Goal: Transaction & Acquisition: Purchase product/service

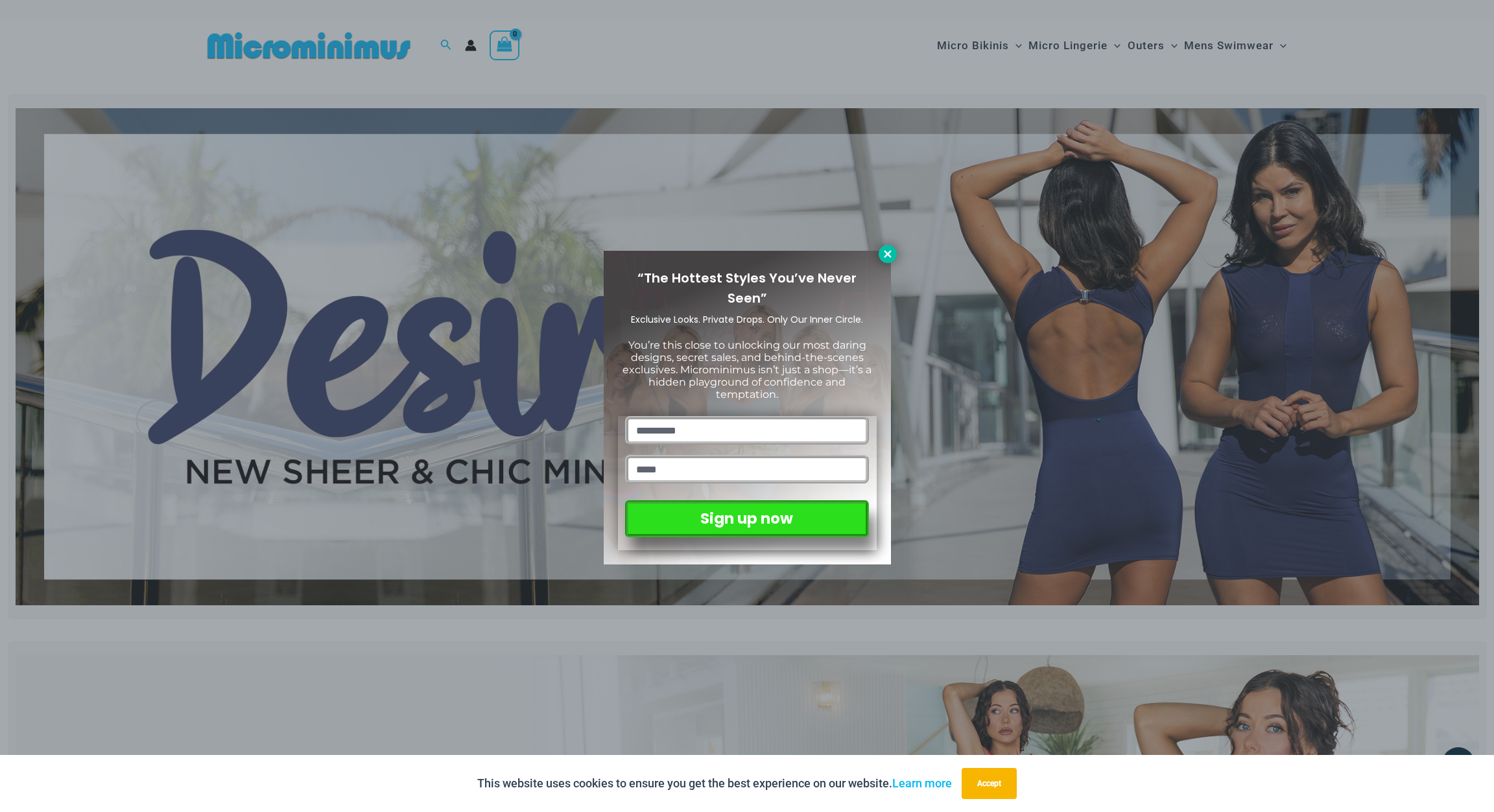
click at [891, 254] on icon at bounding box center [887, 254] width 12 height 12
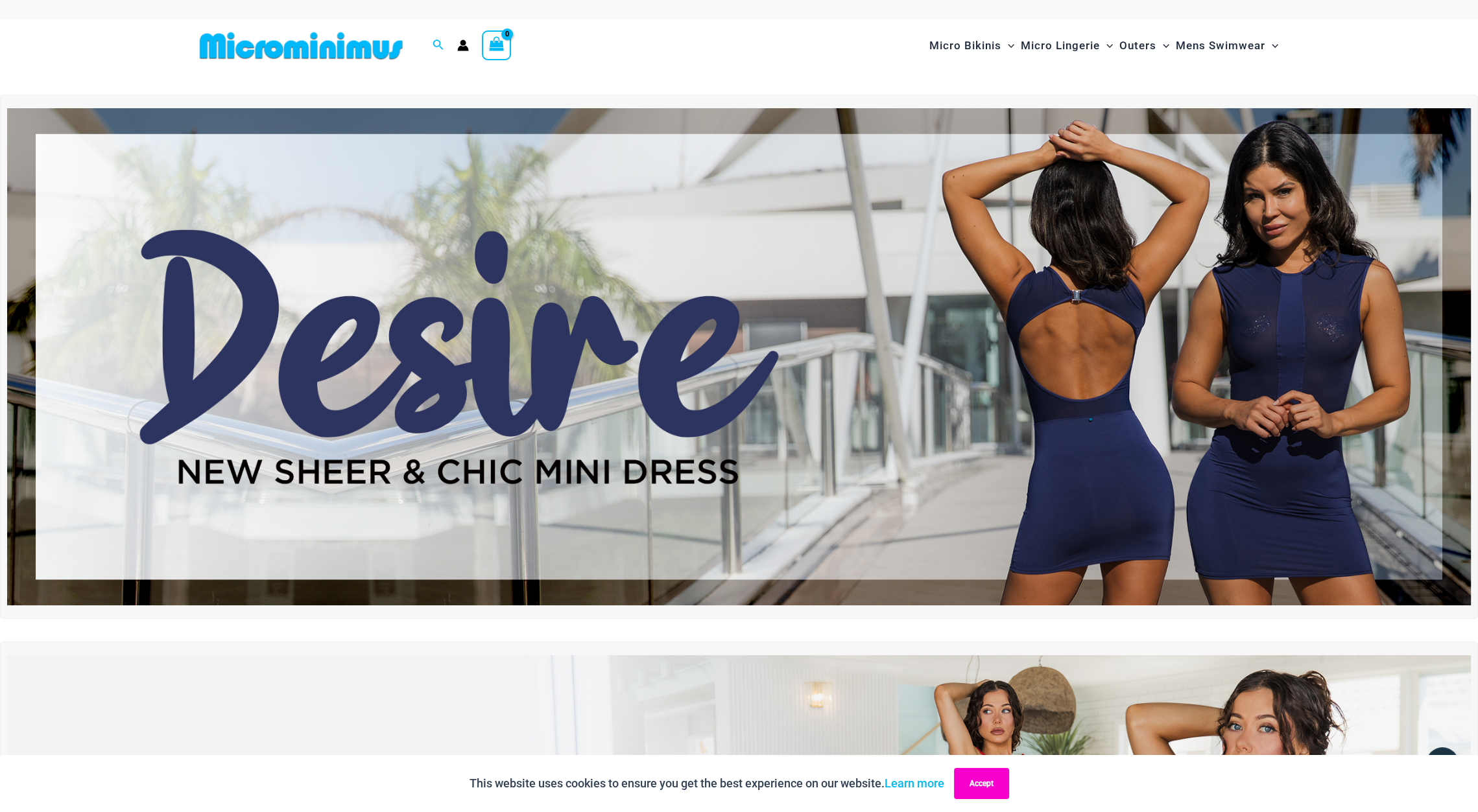
click at [984, 781] on button "Accept" at bounding box center [981, 784] width 55 height 31
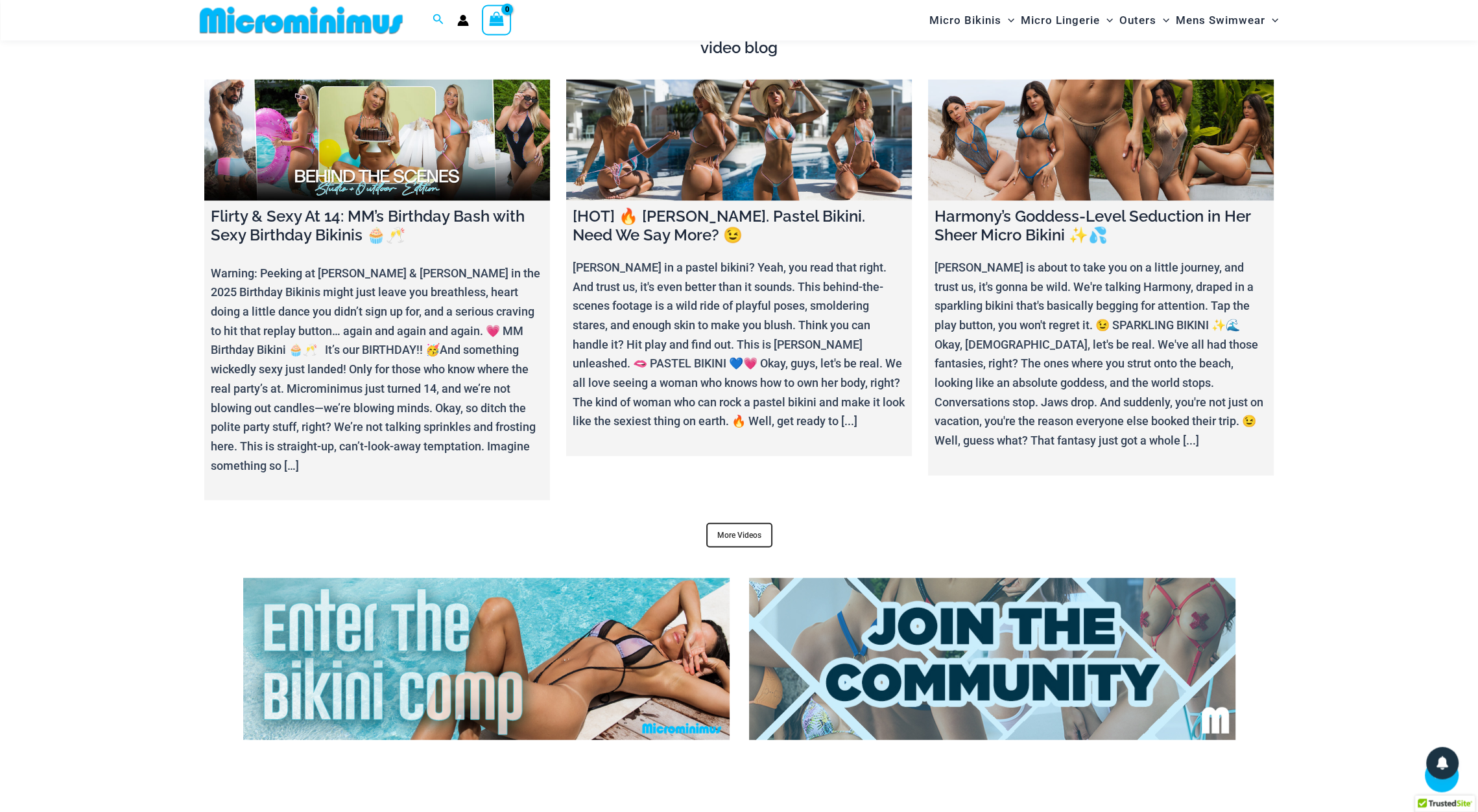
scroll to position [5264, 0]
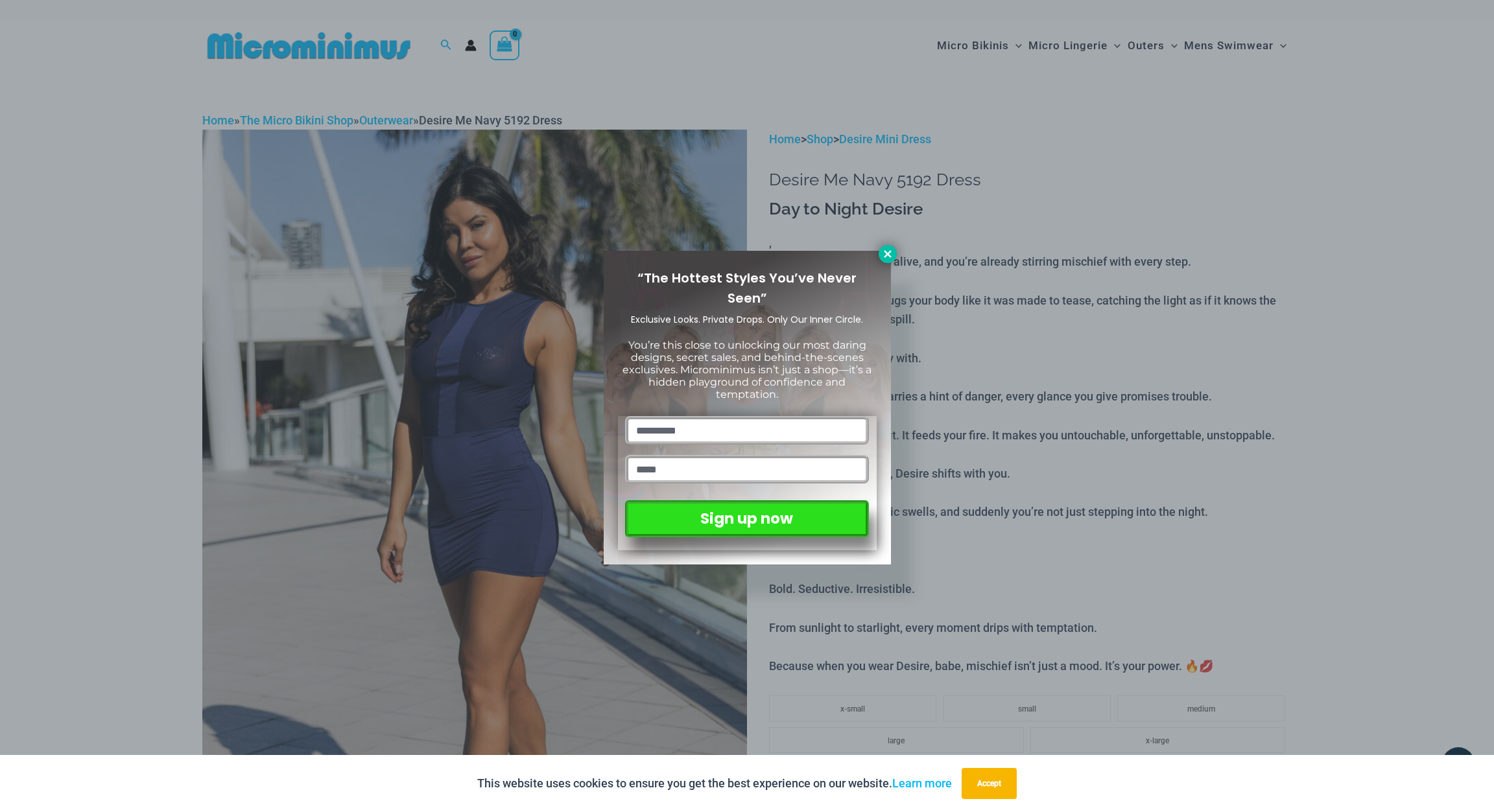
click at [884, 257] on icon at bounding box center [887, 254] width 12 height 12
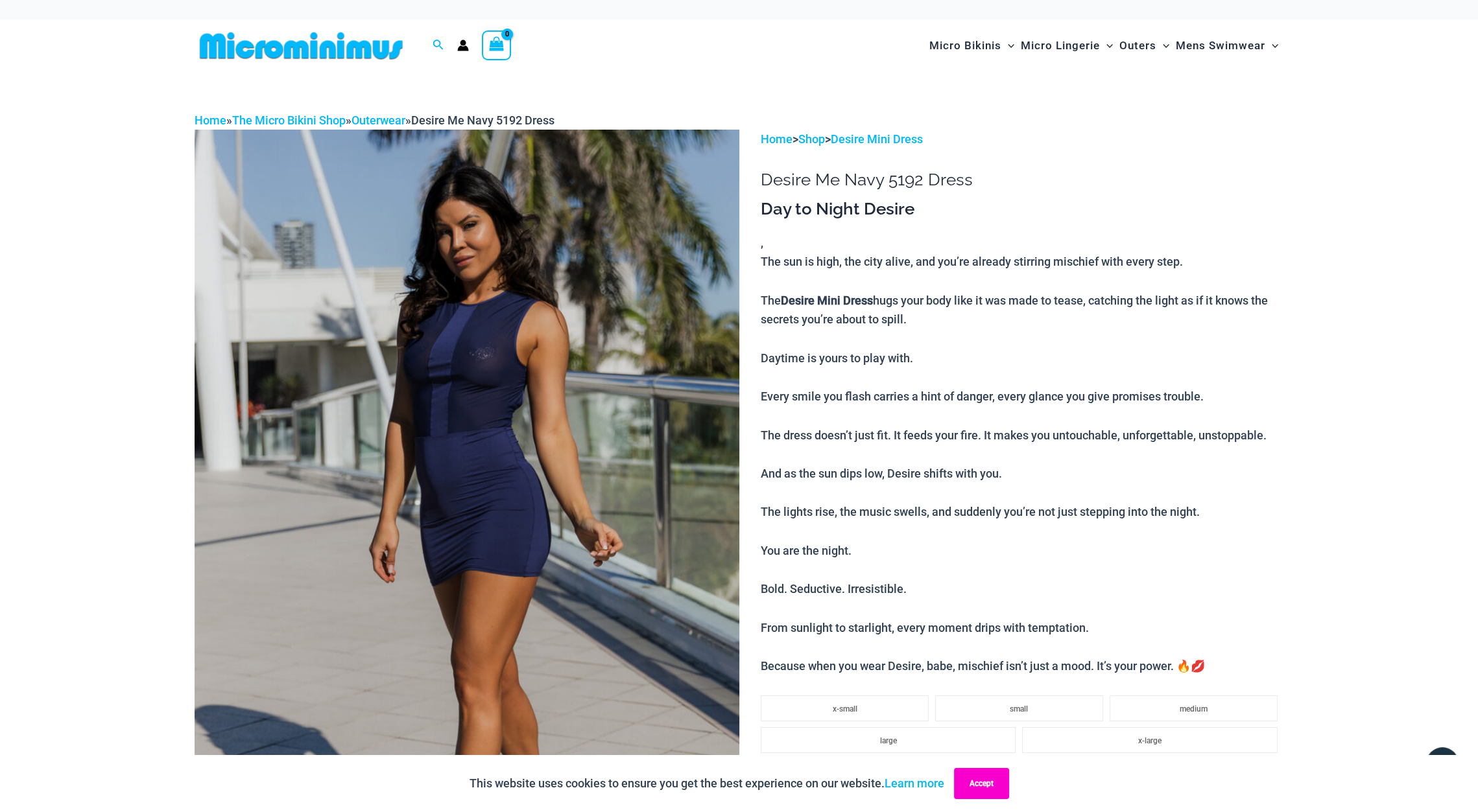
click at [984, 783] on button "Accept" at bounding box center [981, 784] width 55 height 31
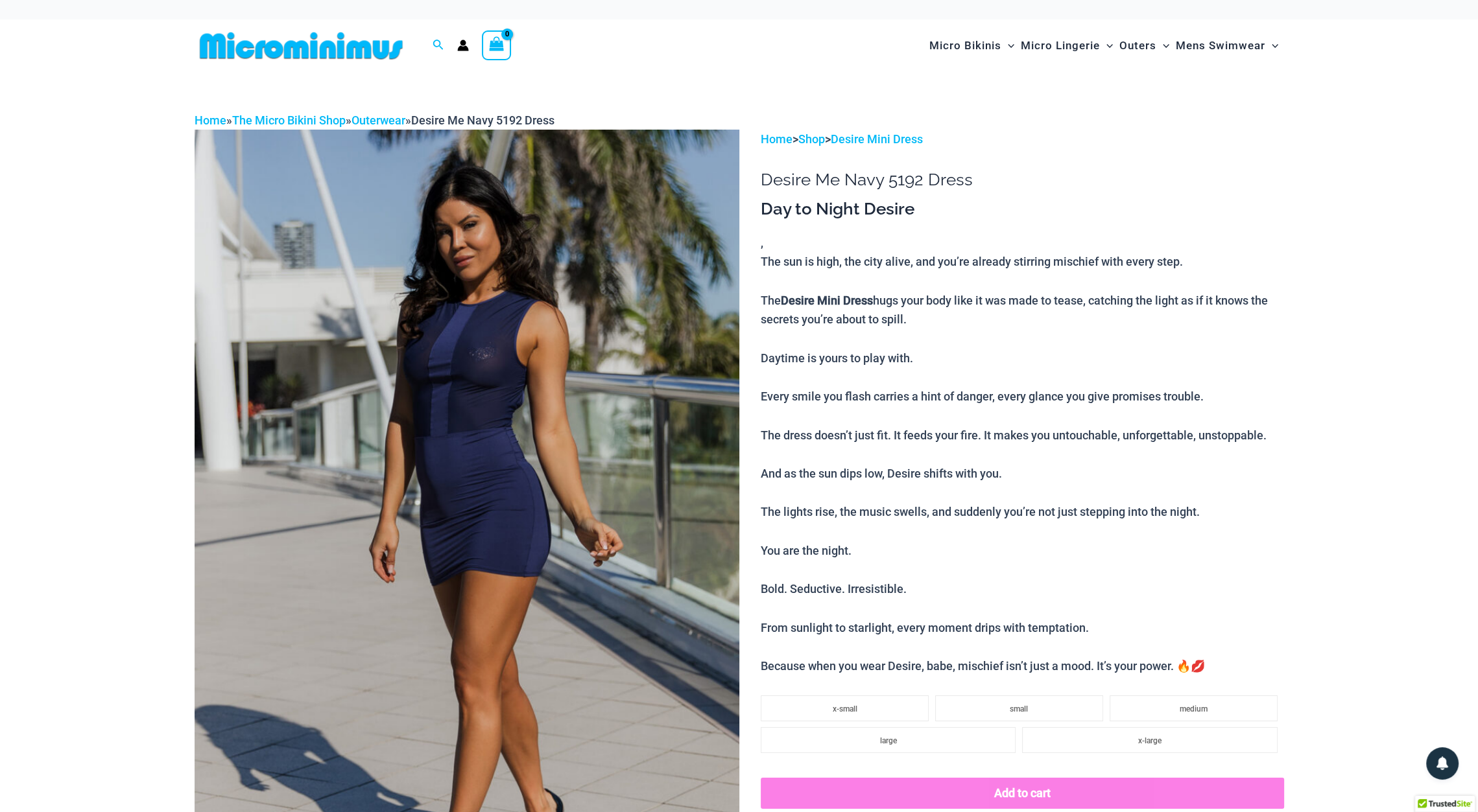
click at [557, 431] on img at bounding box center [467, 538] width 545 height 817
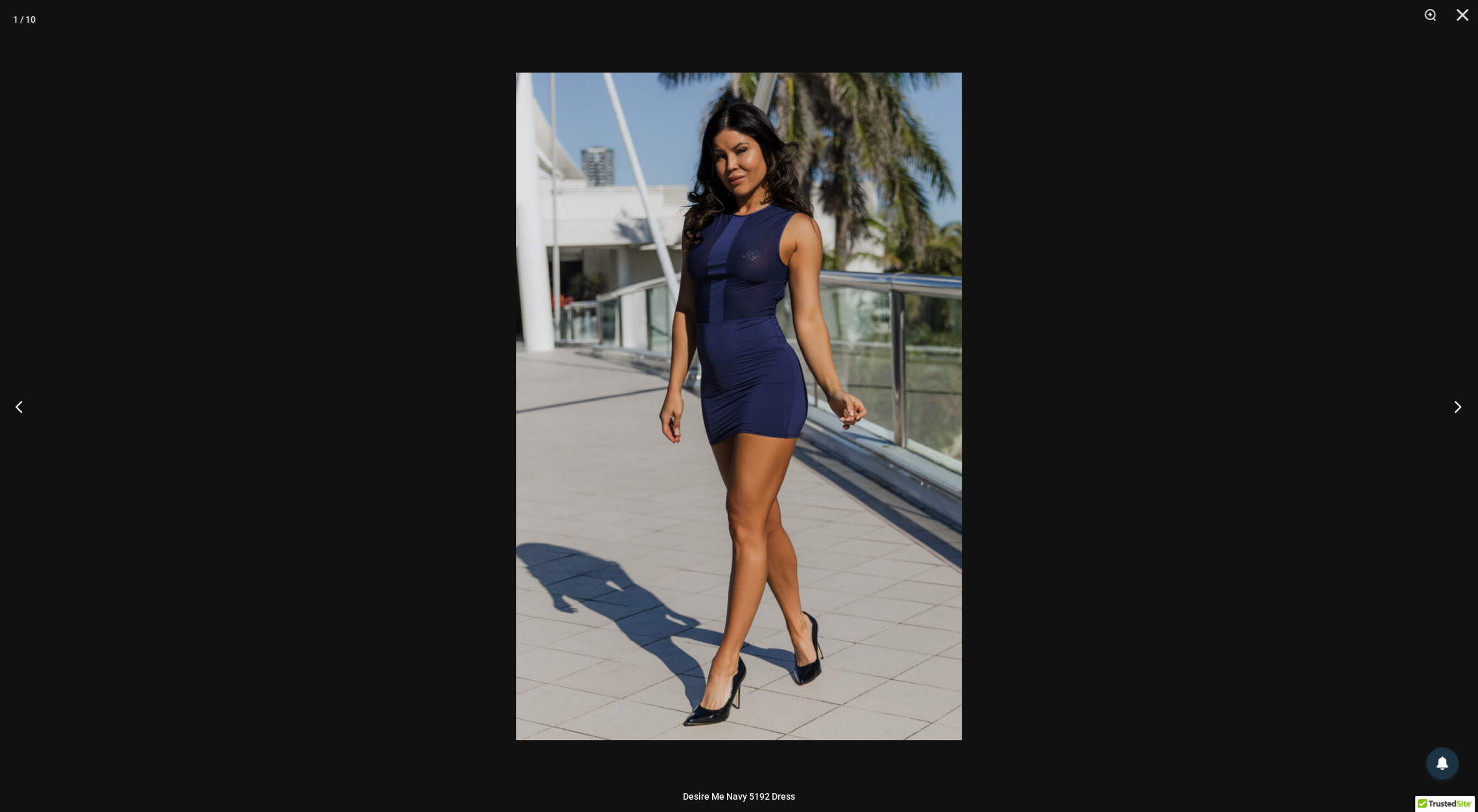
click at [1460, 396] on button "Next" at bounding box center [1453, 406] width 48 height 65
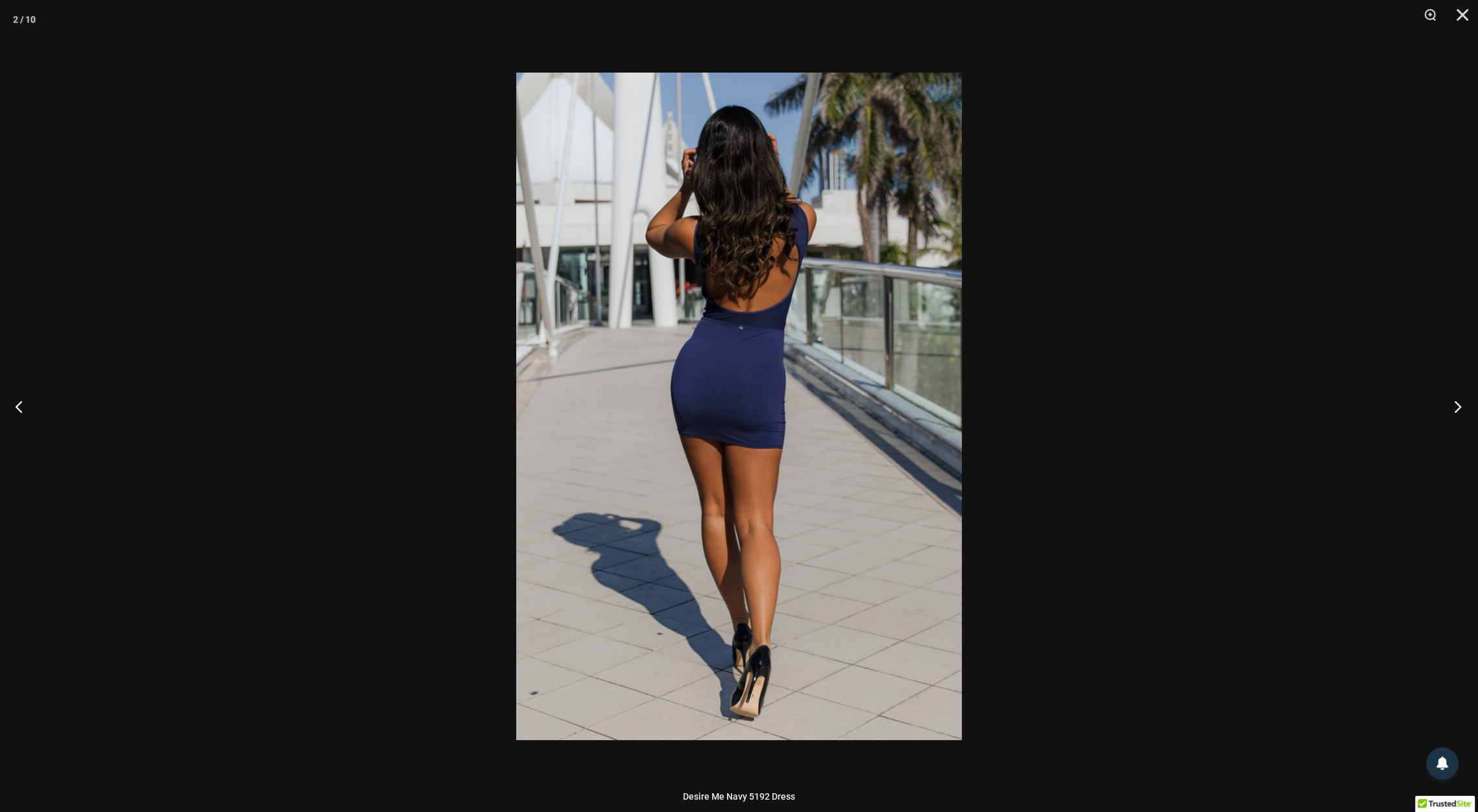
click at [1460, 396] on button "Next" at bounding box center [1453, 406] width 48 height 65
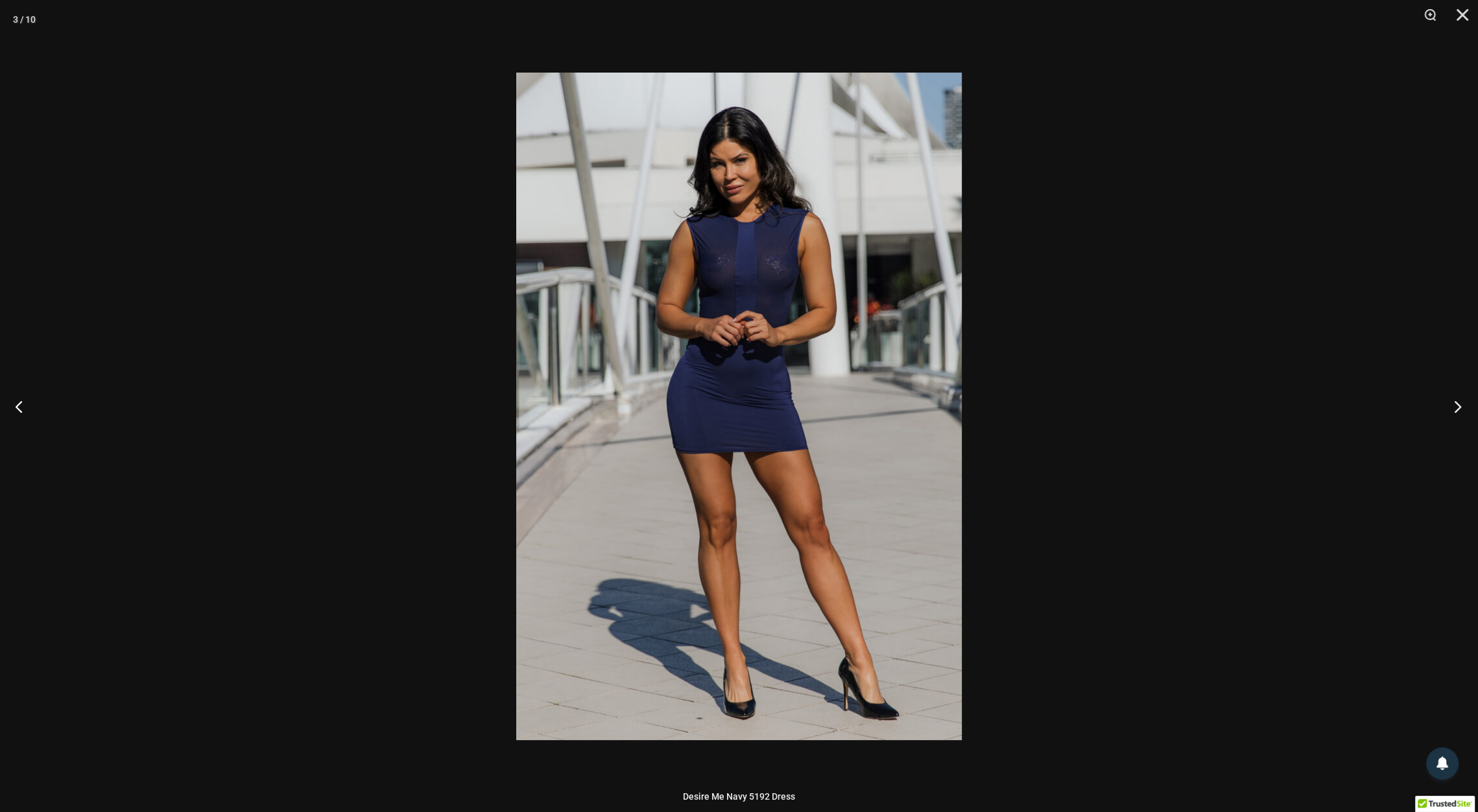
click at [1460, 396] on button "Next" at bounding box center [1453, 406] width 48 height 65
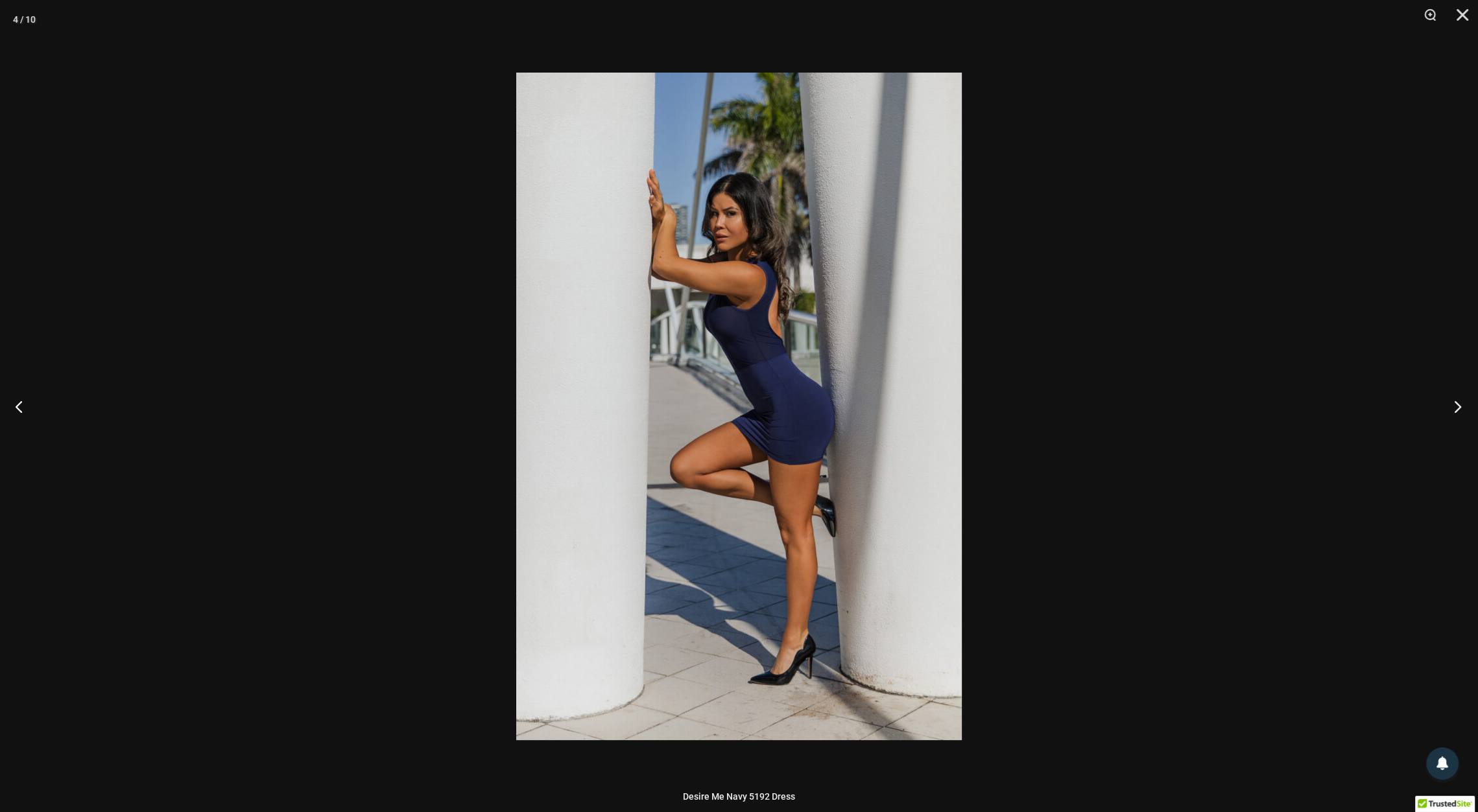
click at [1460, 396] on button "Next" at bounding box center [1453, 406] width 48 height 65
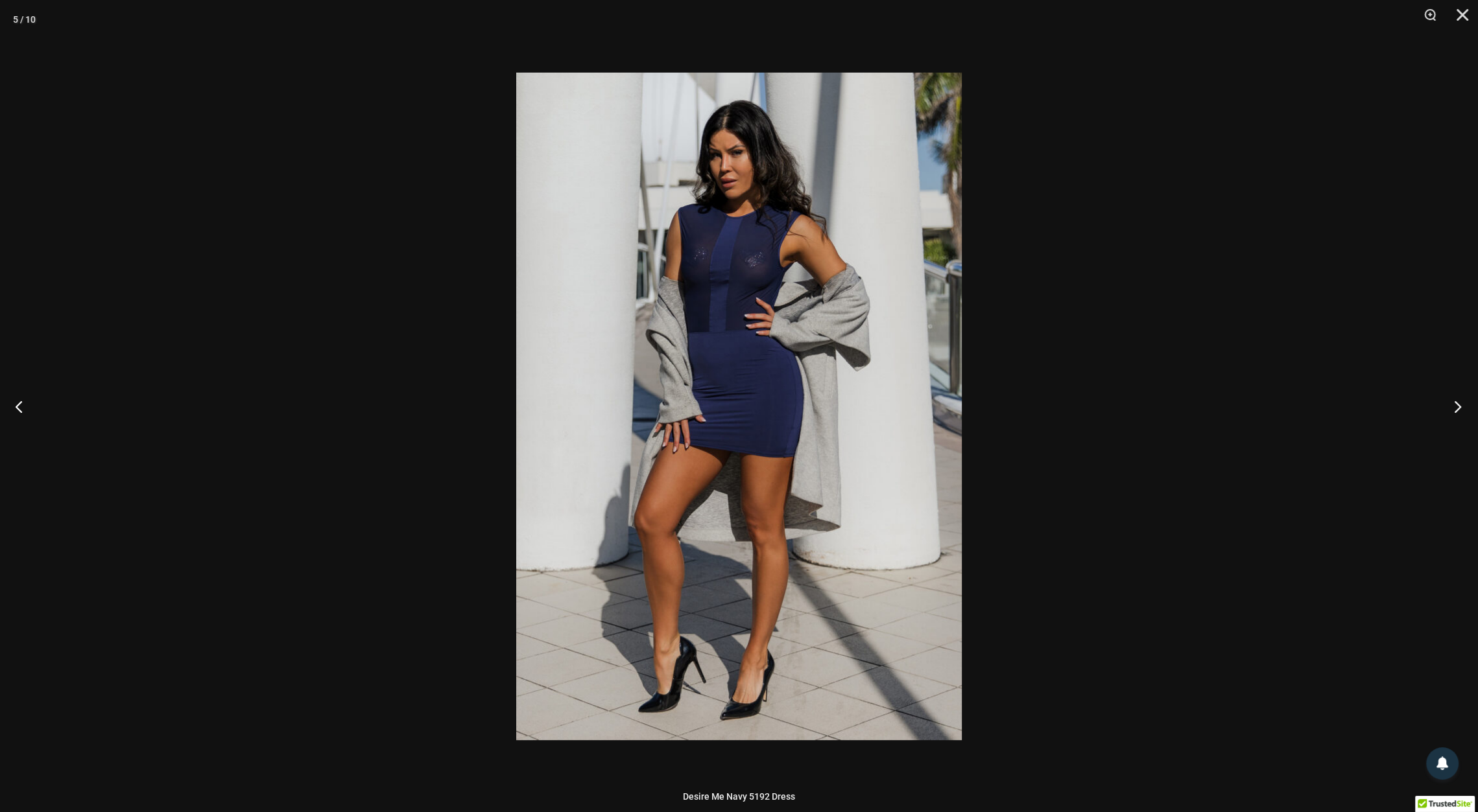
click at [1460, 396] on button "Next" at bounding box center [1453, 406] width 48 height 65
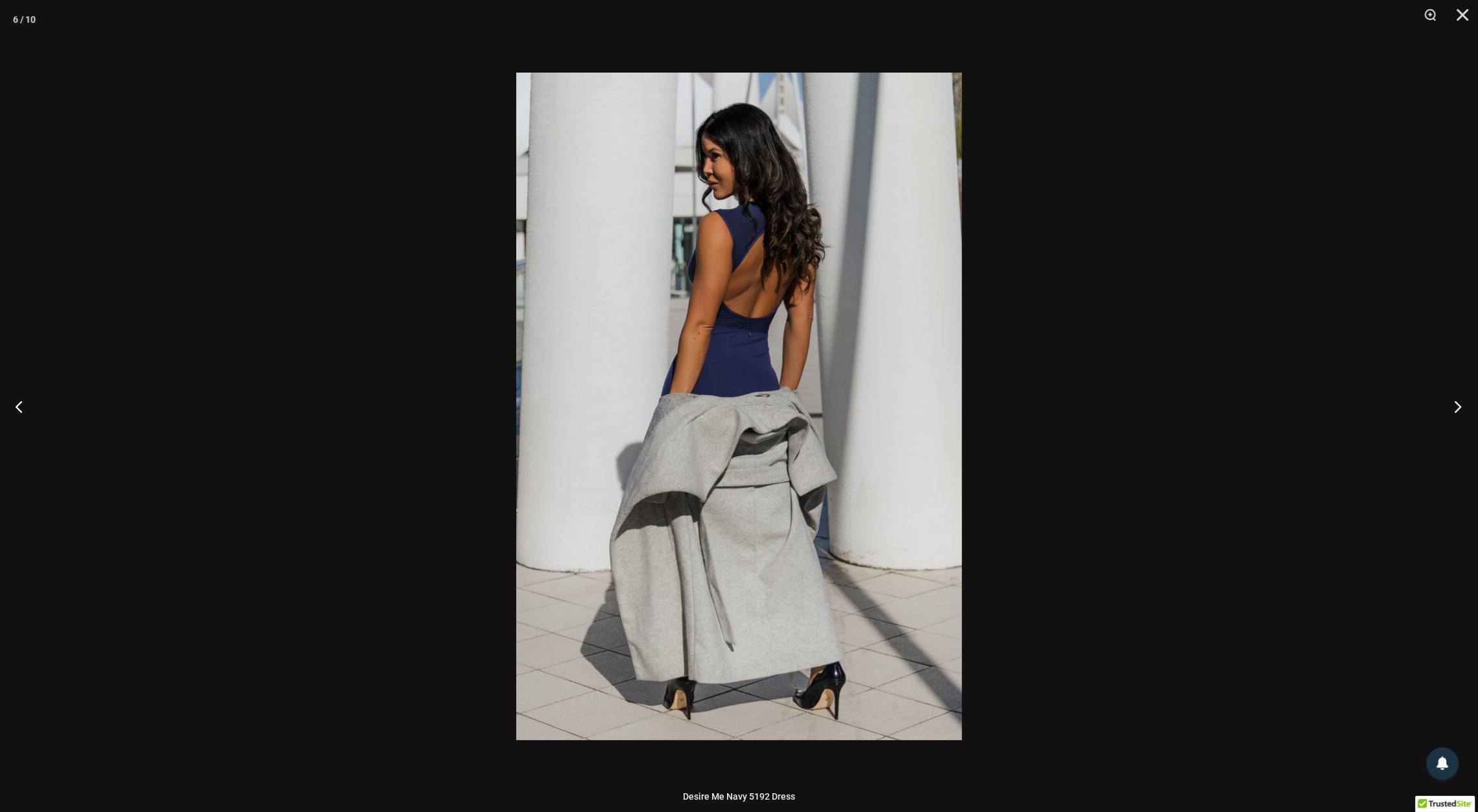
click at [1460, 396] on button "Next" at bounding box center [1453, 406] width 48 height 65
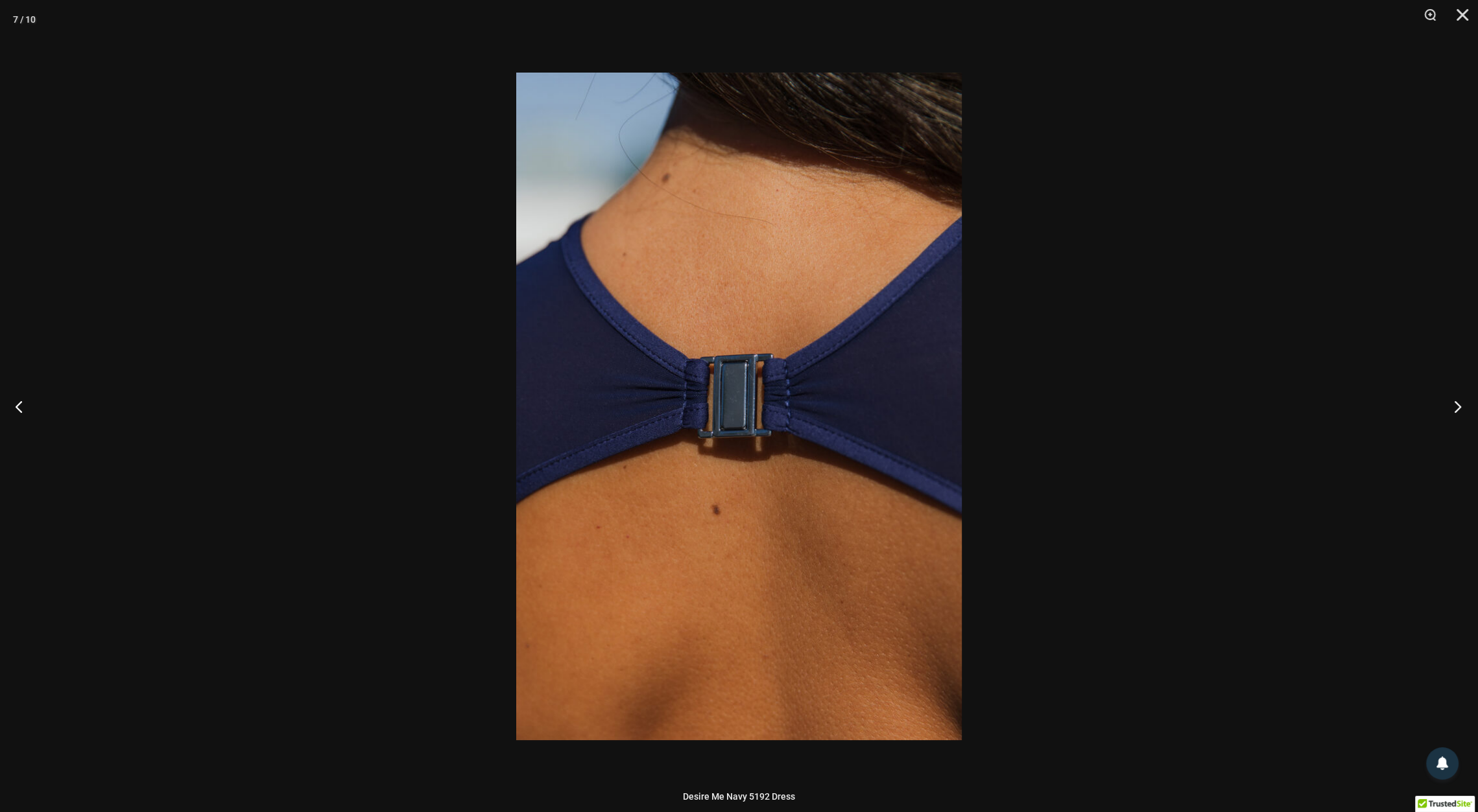
click at [1460, 396] on button "Next" at bounding box center [1453, 406] width 48 height 65
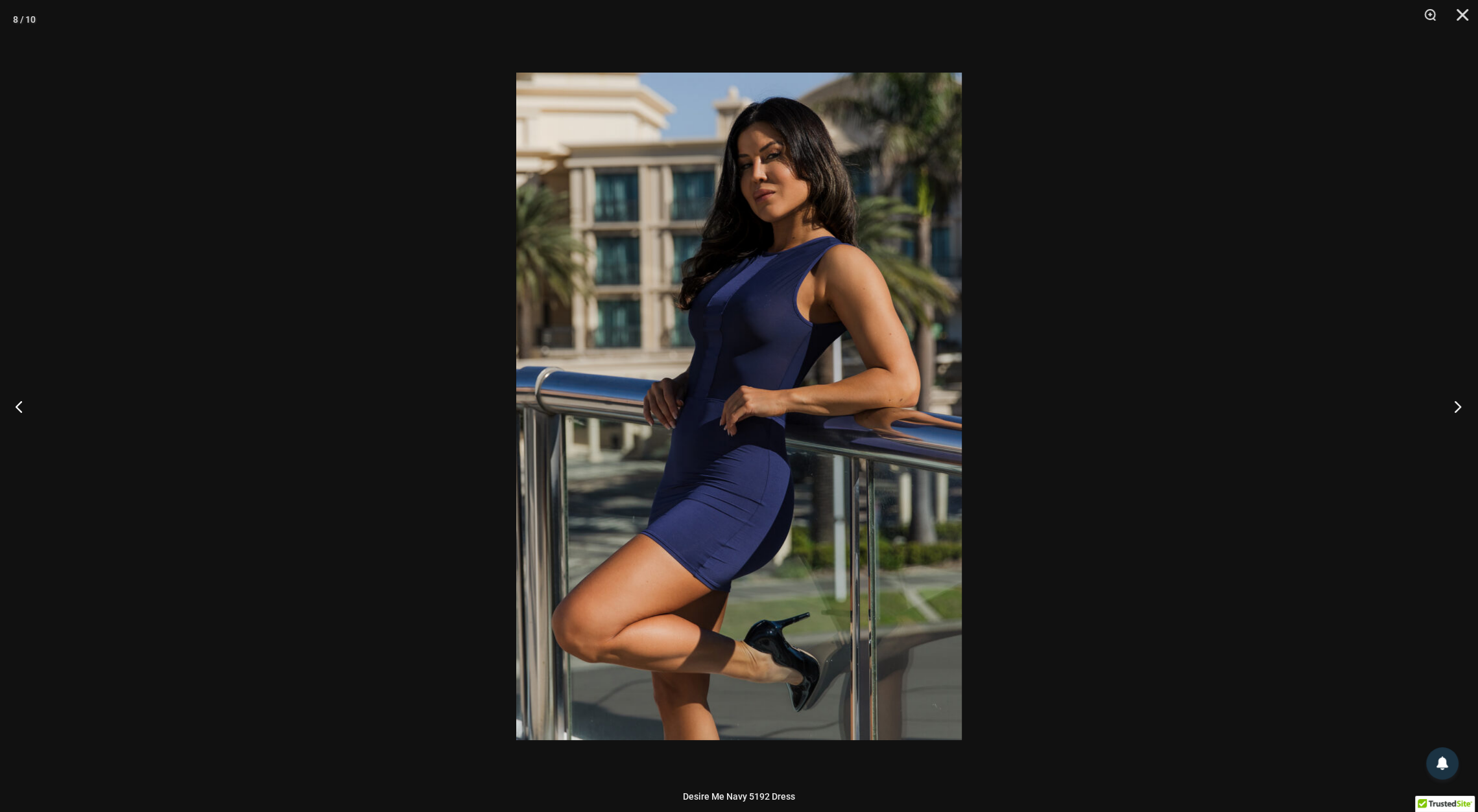
click at [1460, 396] on button "Next" at bounding box center [1453, 406] width 48 height 65
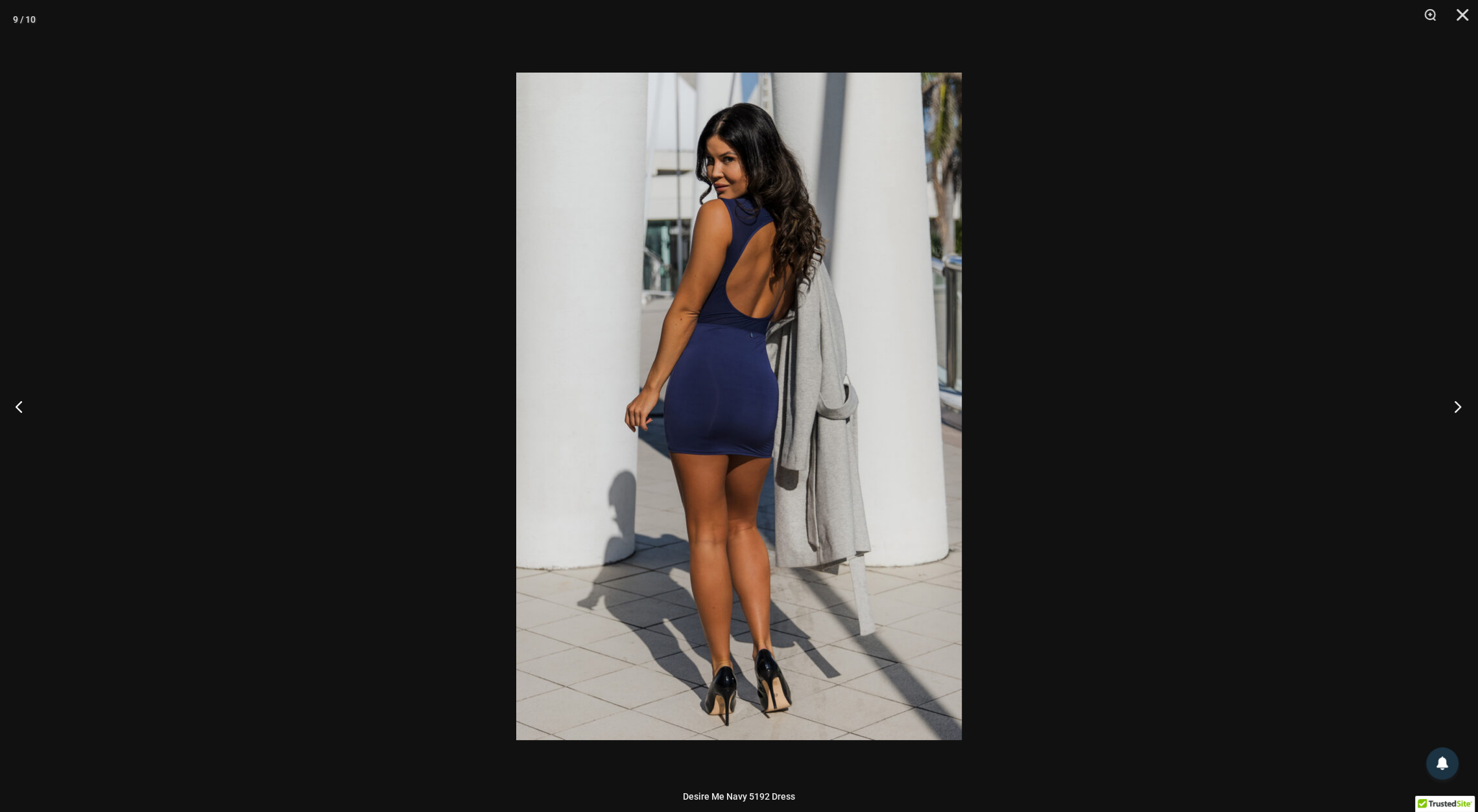
click at [1460, 396] on button "Next" at bounding box center [1453, 406] width 48 height 65
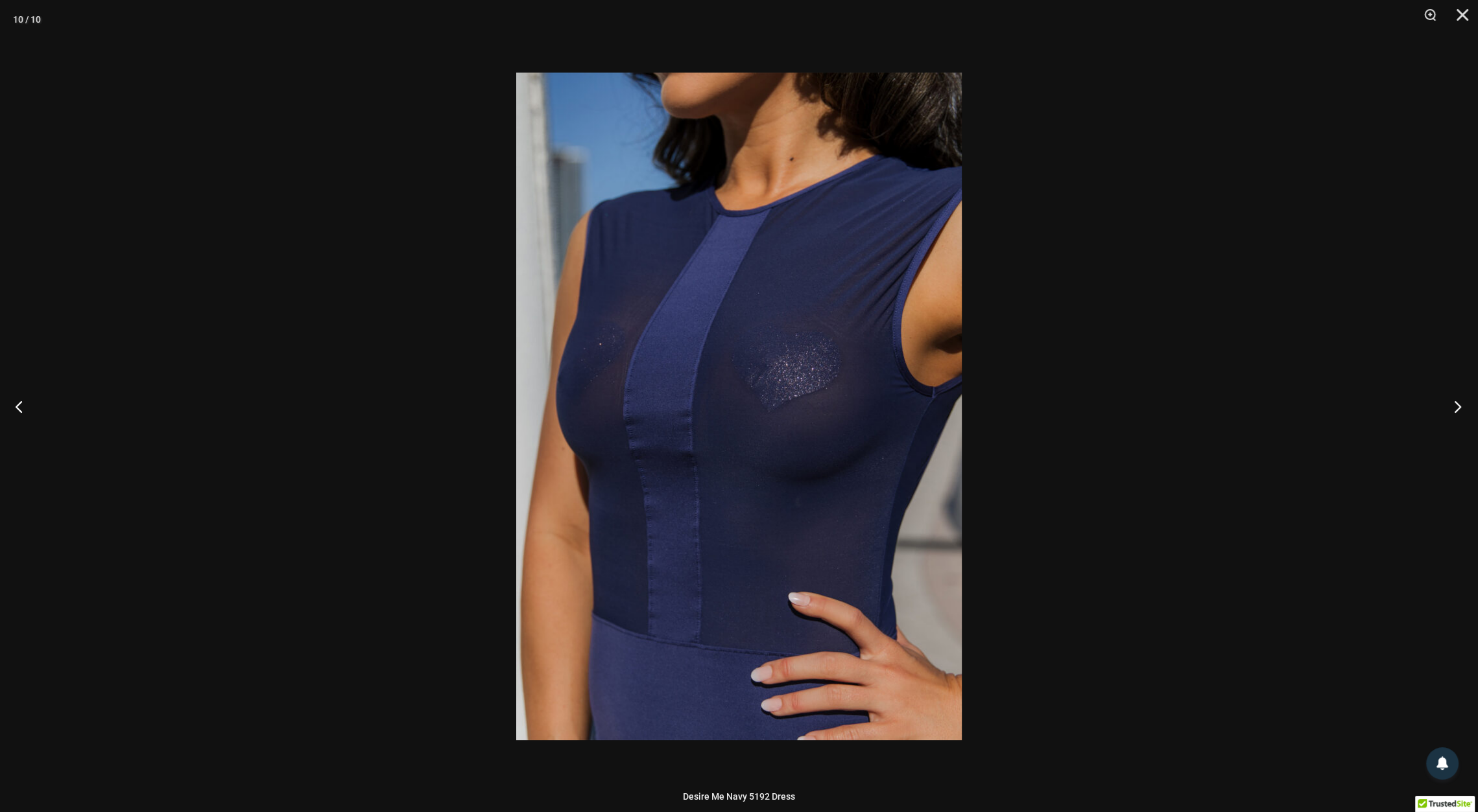
click at [1460, 396] on button "Next" at bounding box center [1453, 406] width 48 height 65
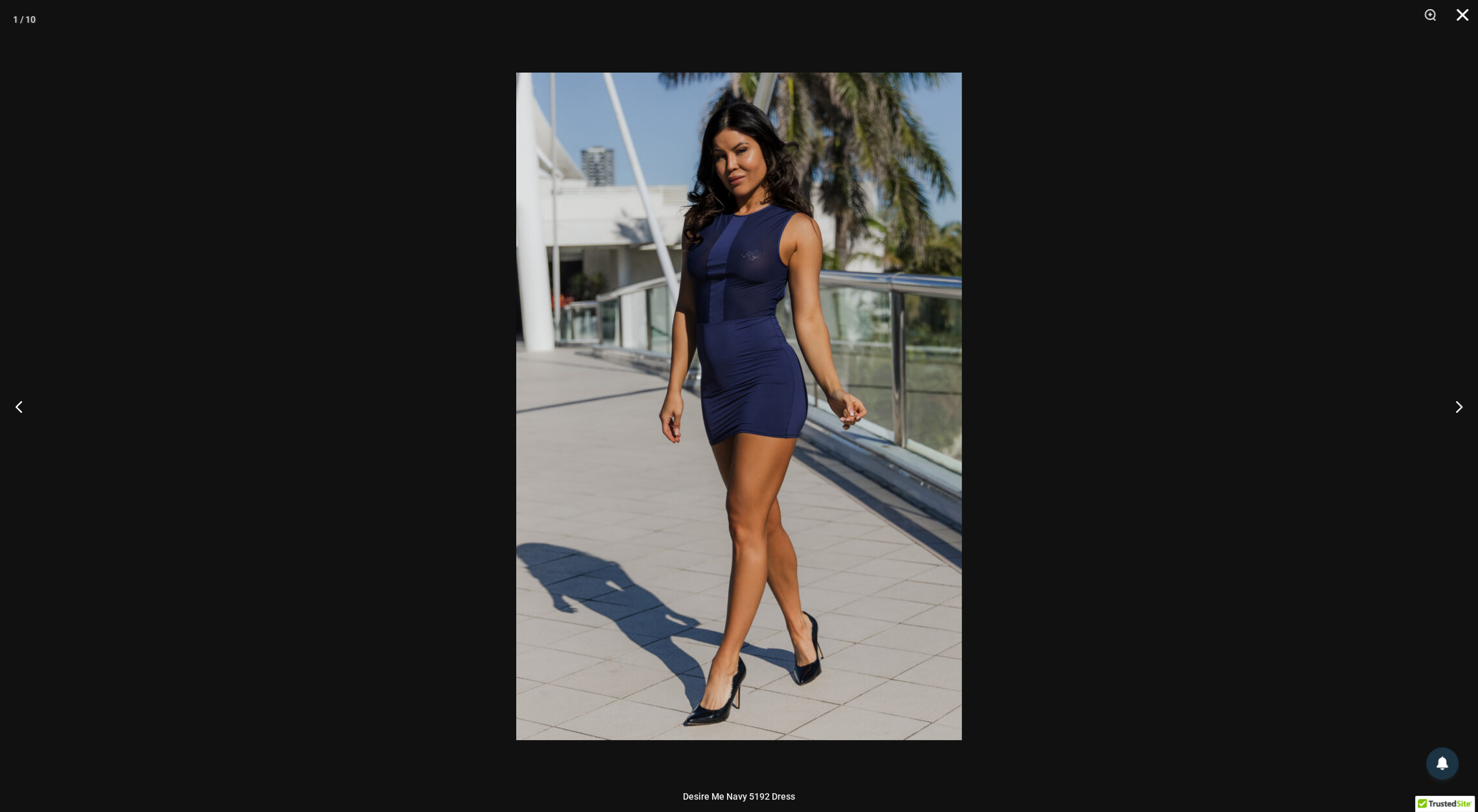
click at [1463, 26] on button "Close" at bounding box center [1458, 19] width 32 height 39
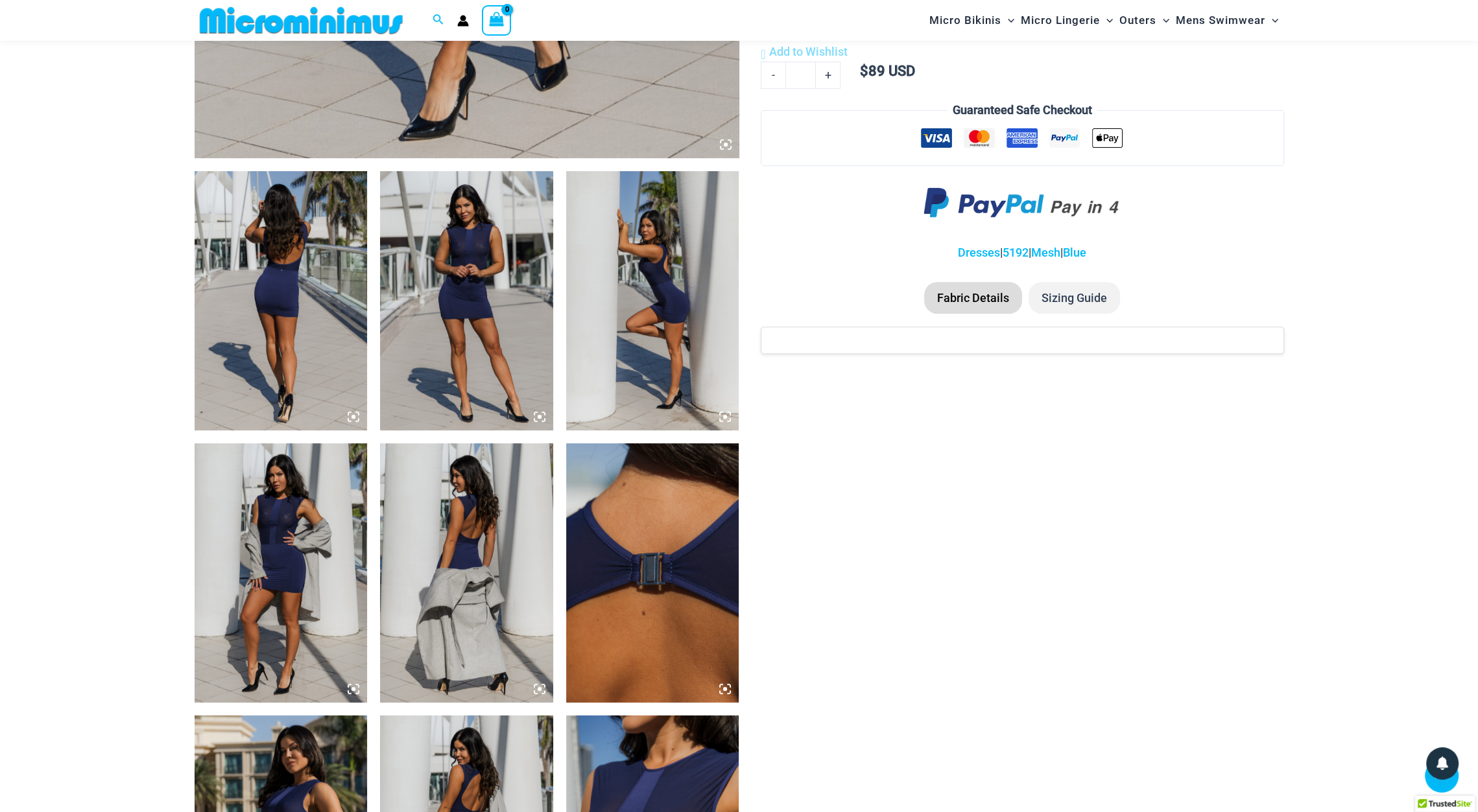
scroll to position [1525, 0]
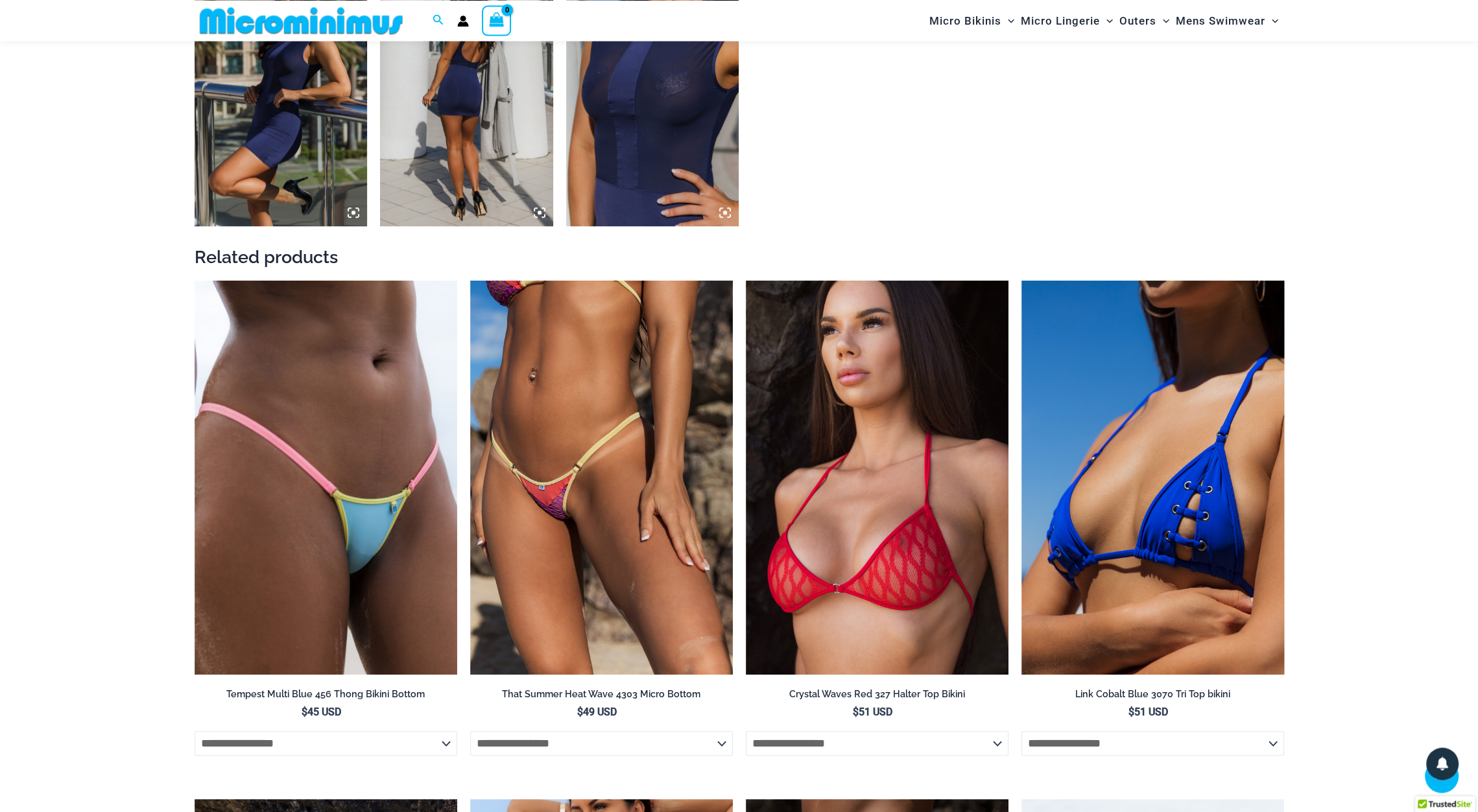
click at [670, 106] on img at bounding box center [653, 97] width 173 height 259
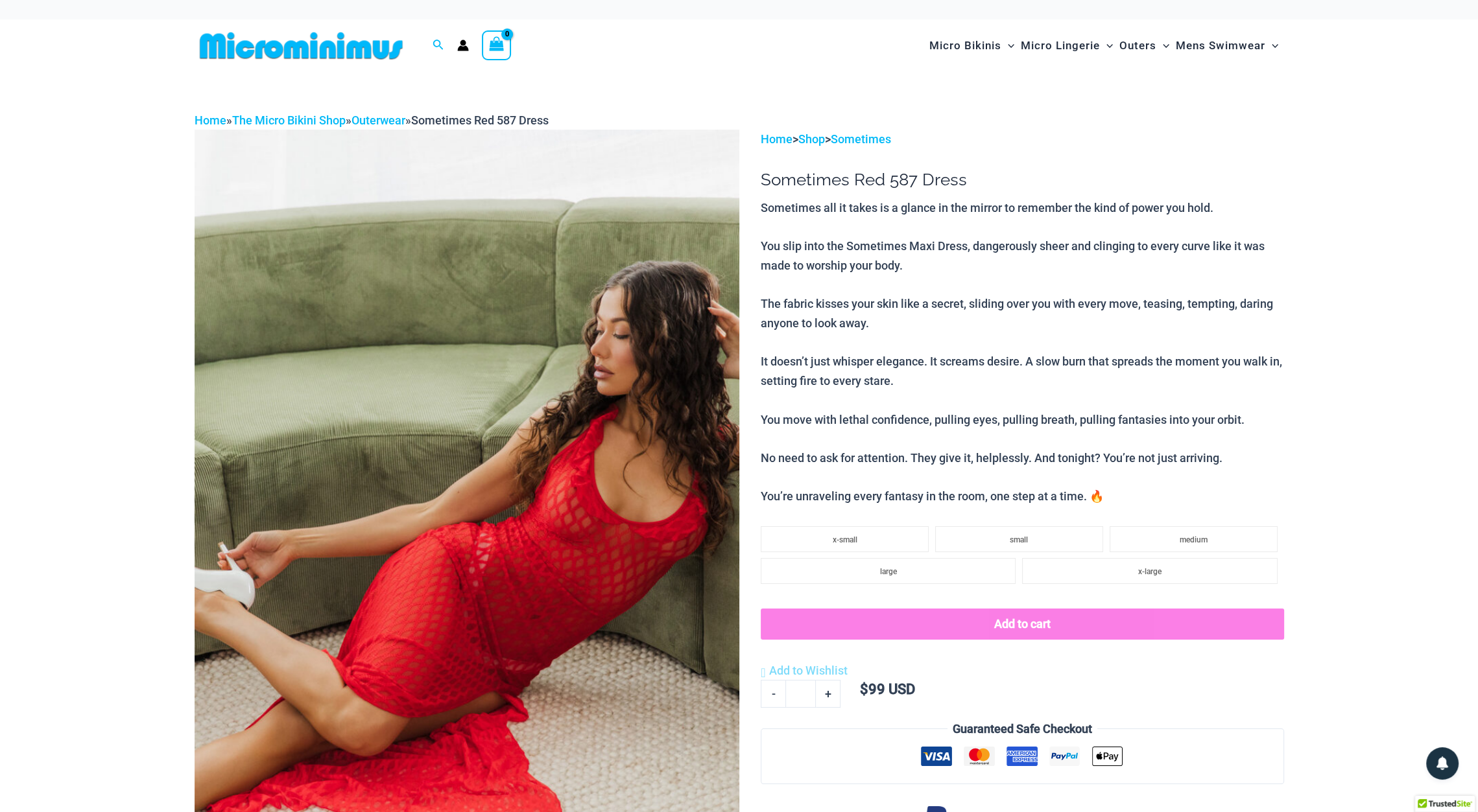
click at [723, 408] on img at bounding box center [467, 538] width 545 height 817
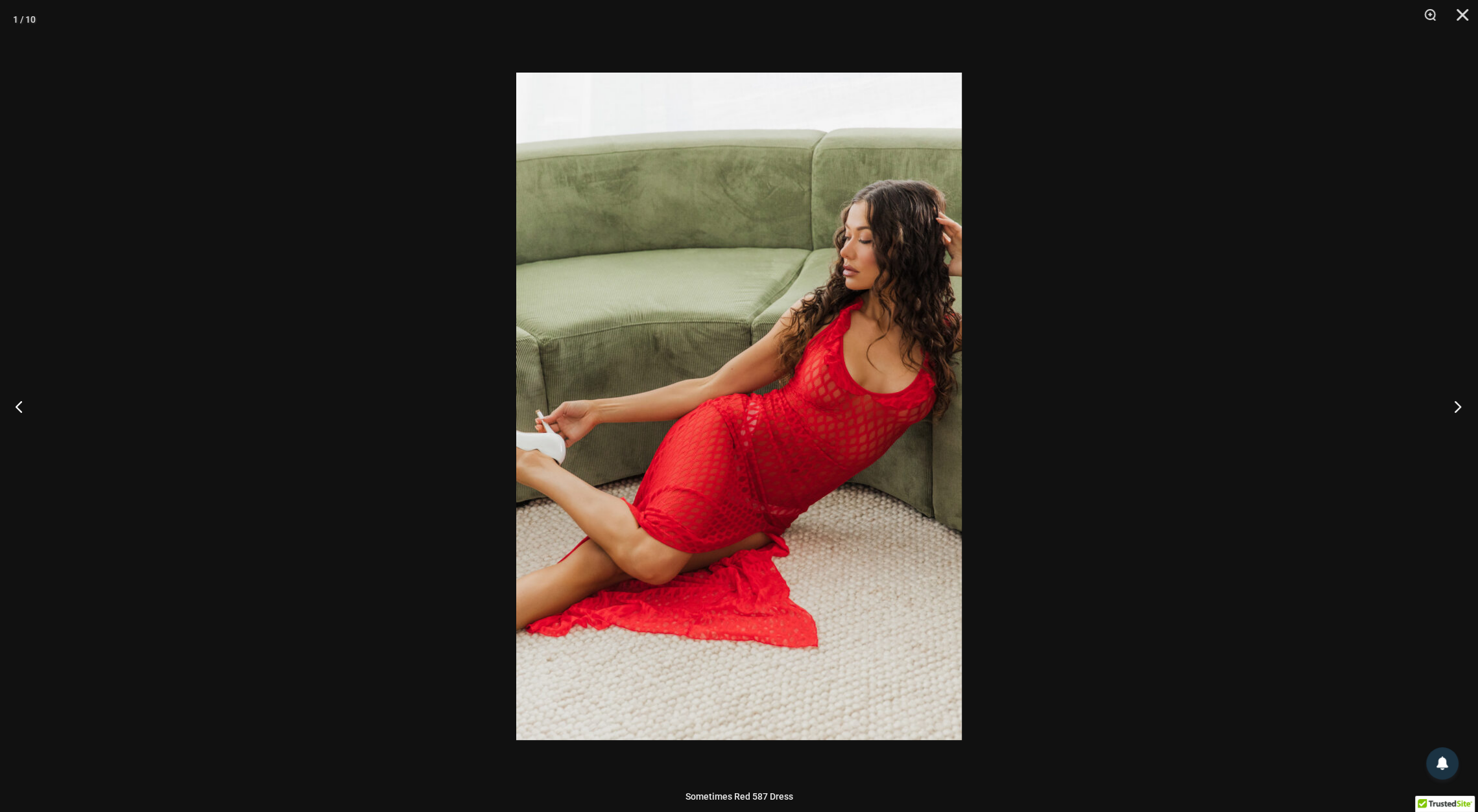
click at [1455, 406] on button "Next" at bounding box center [1453, 406] width 48 height 65
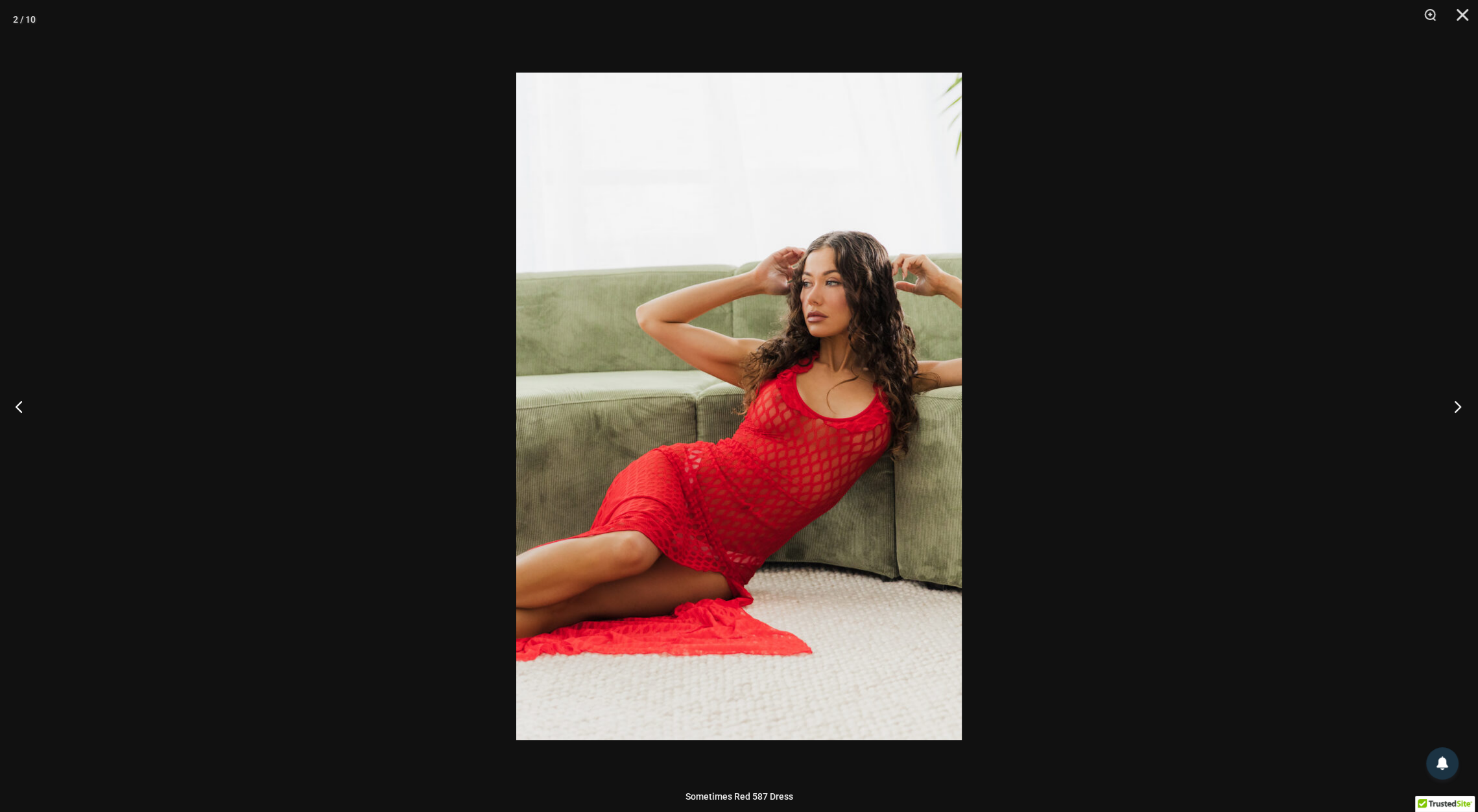
click at [1455, 406] on button "Next" at bounding box center [1453, 406] width 48 height 65
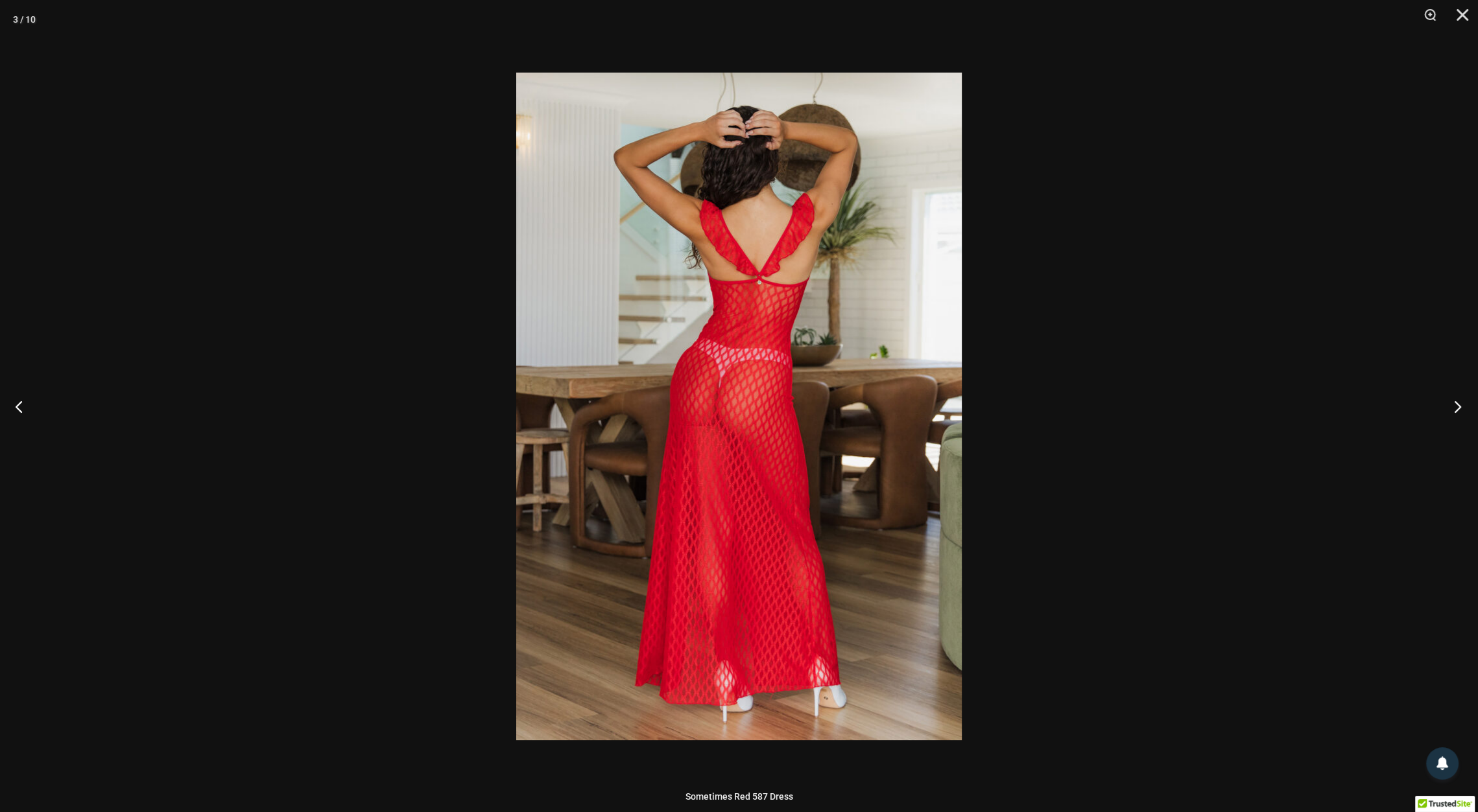
click at [1455, 406] on button "Next" at bounding box center [1453, 406] width 48 height 65
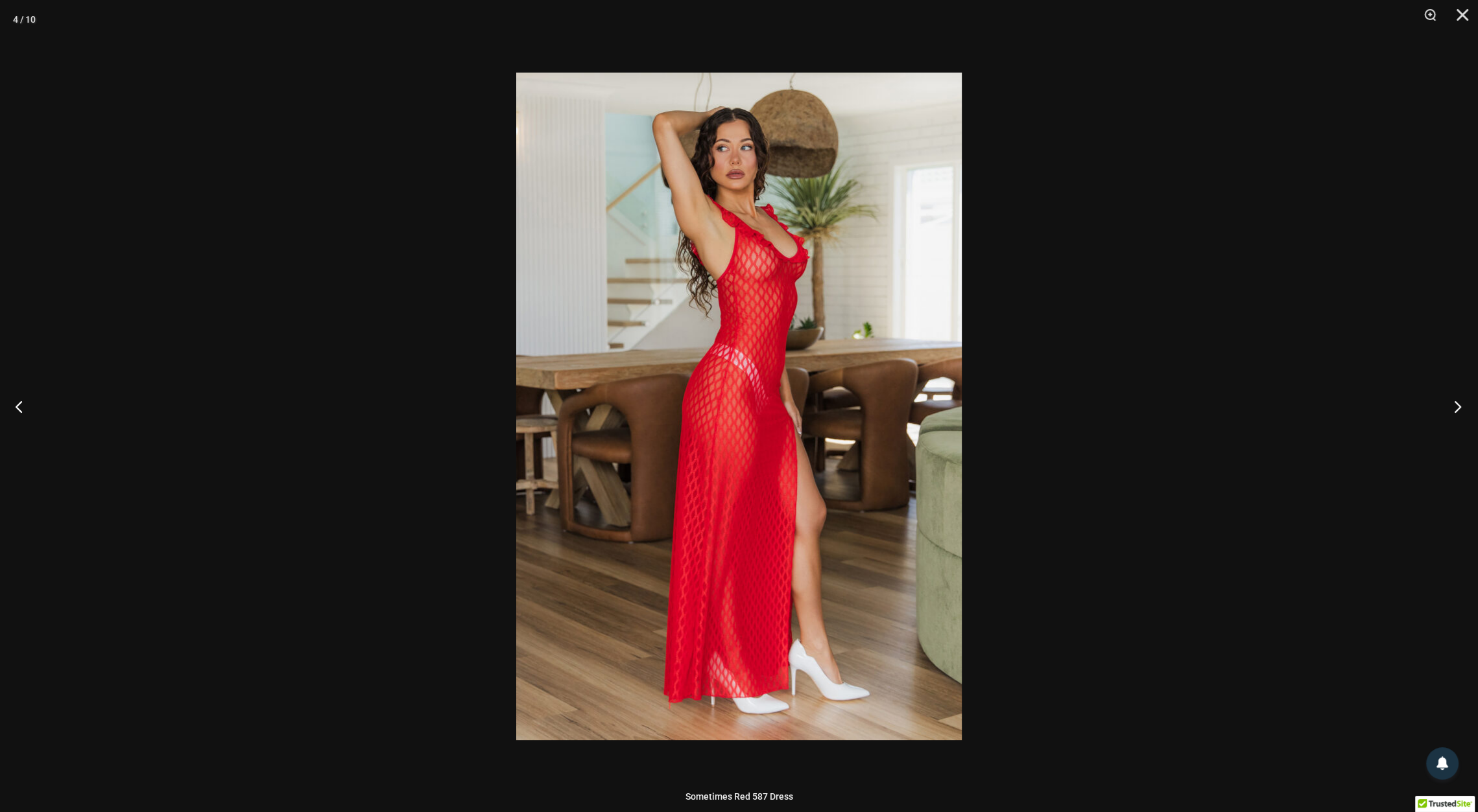
click at [1455, 406] on button "Next" at bounding box center [1453, 406] width 48 height 65
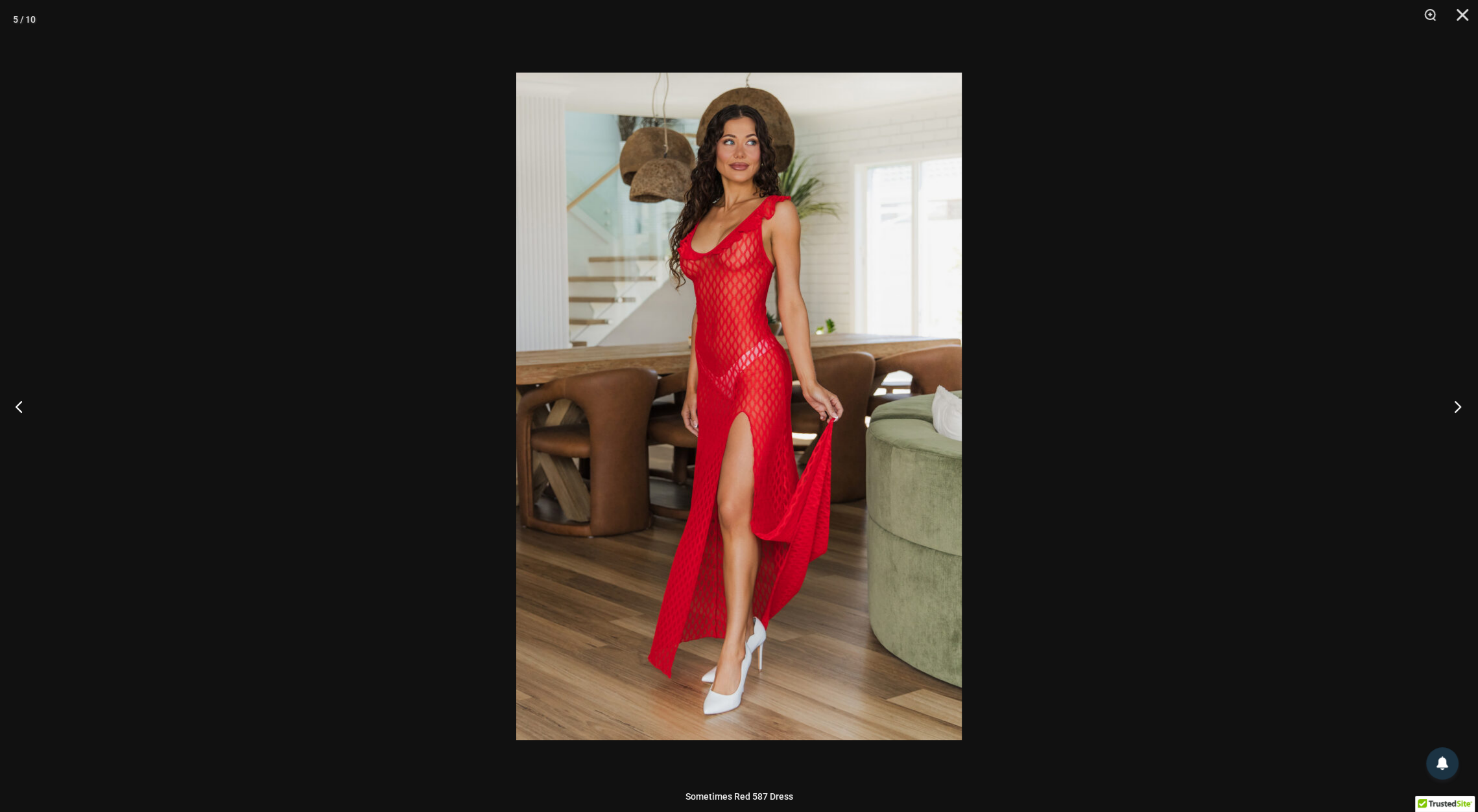
click at [1455, 406] on button "Next" at bounding box center [1453, 406] width 48 height 65
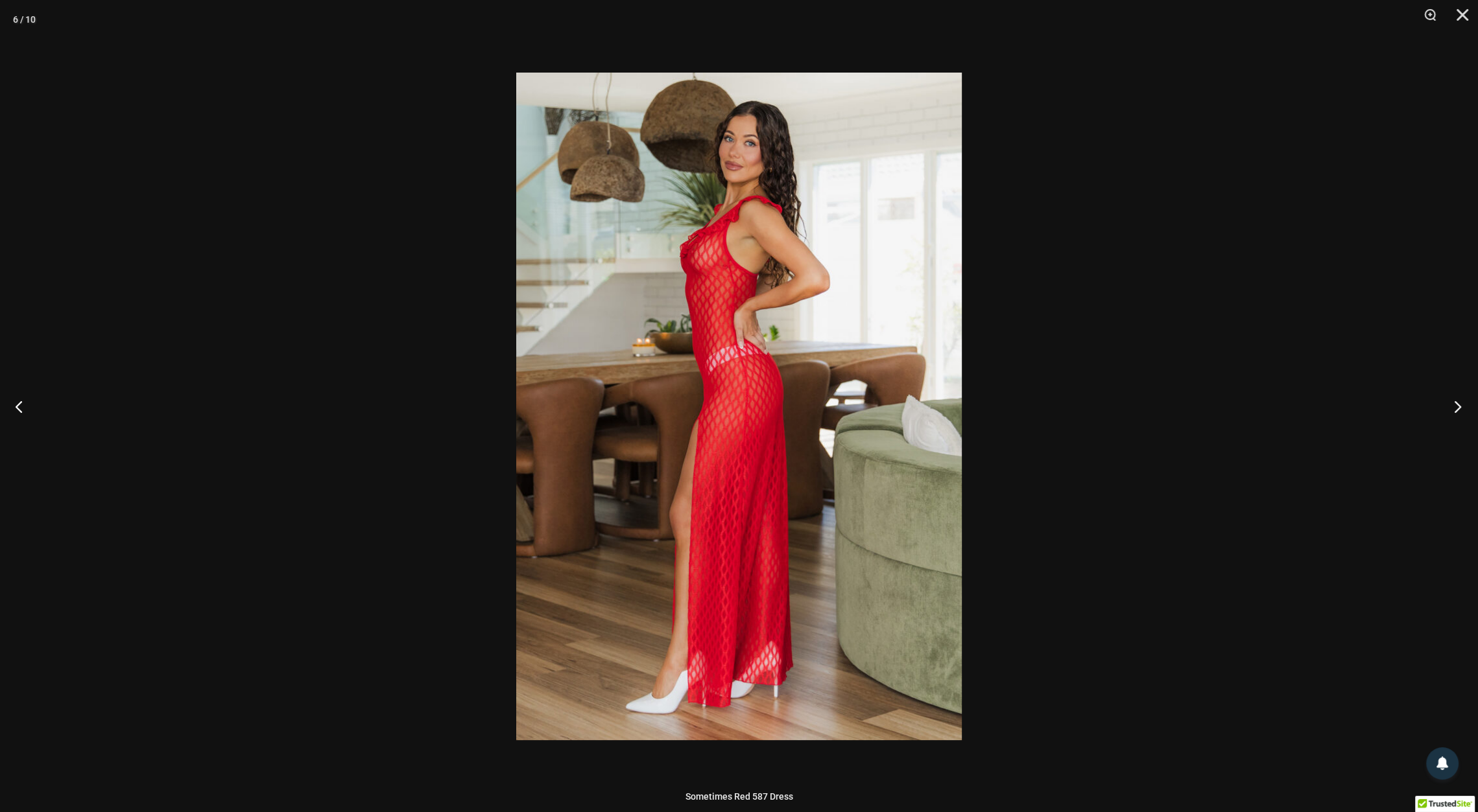
click at [1455, 406] on button "Next" at bounding box center [1453, 406] width 48 height 65
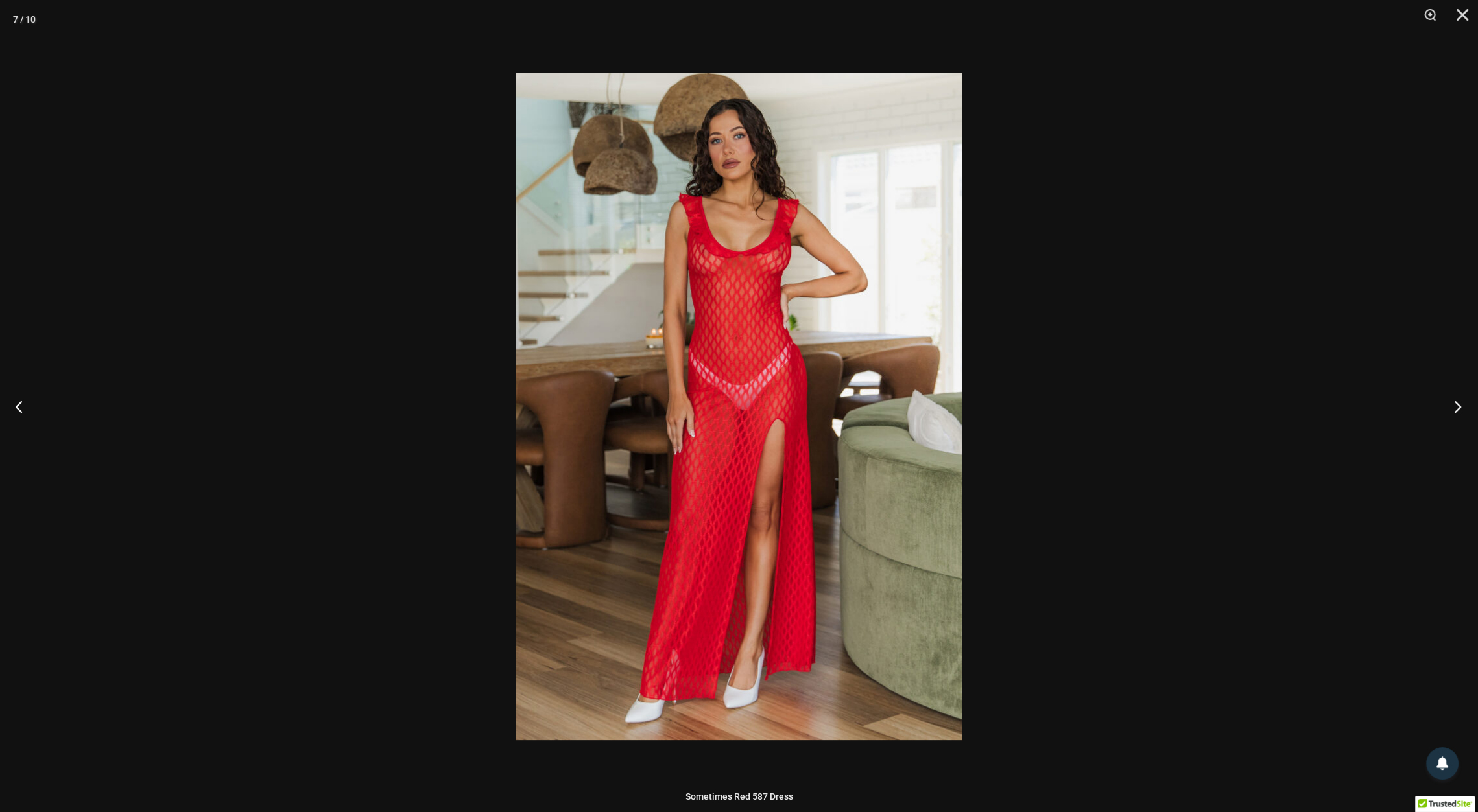
click at [1455, 406] on button "Next" at bounding box center [1453, 406] width 48 height 65
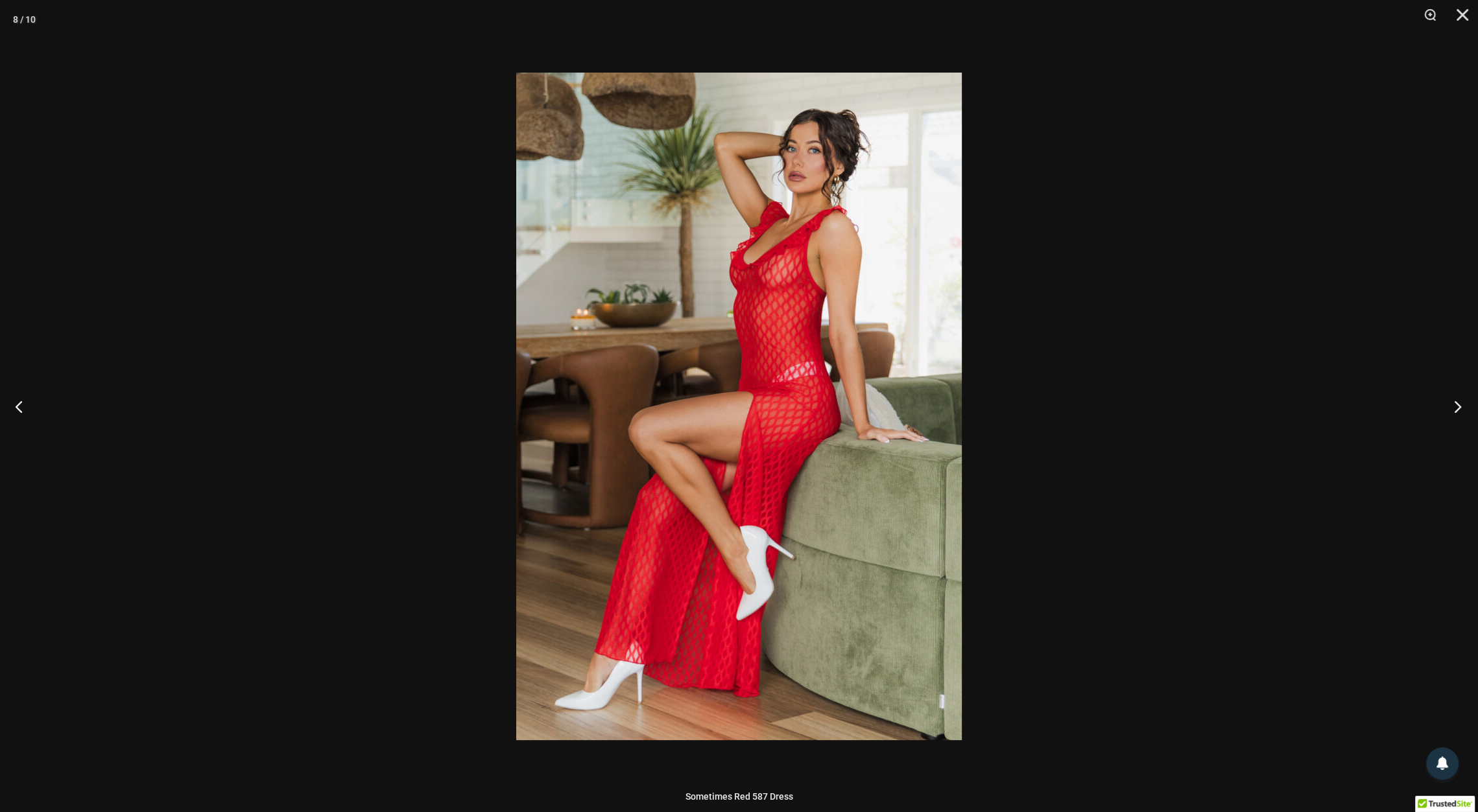
click at [1455, 406] on button "Next" at bounding box center [1453, 406] width 48 height 65
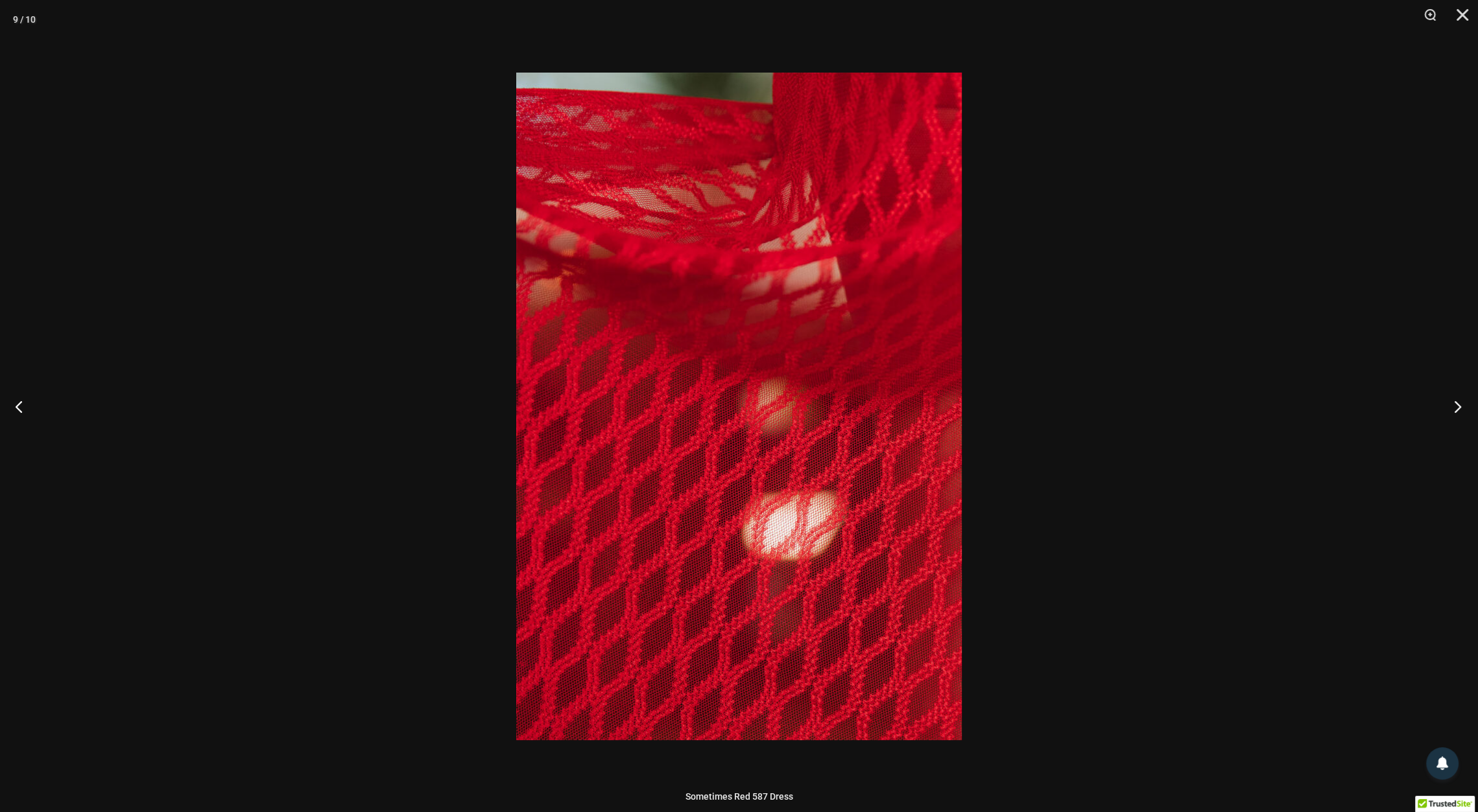
click at [1455, 406] on button "Next" at bounding box center [1453, 406] width 48 height 65
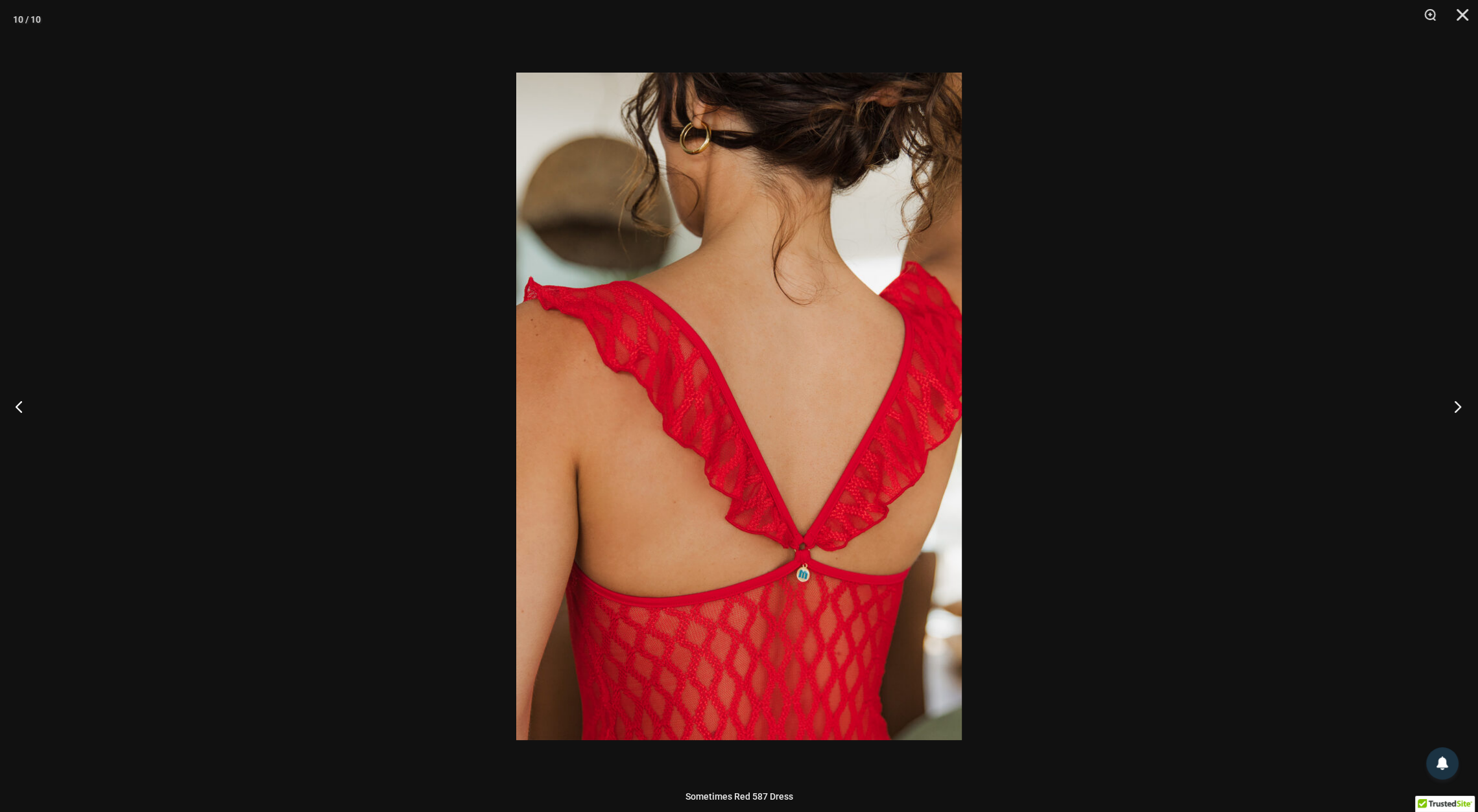
click at [1455, 406] on button "Next" at bounding box center [1453, 406] width 48 height 65
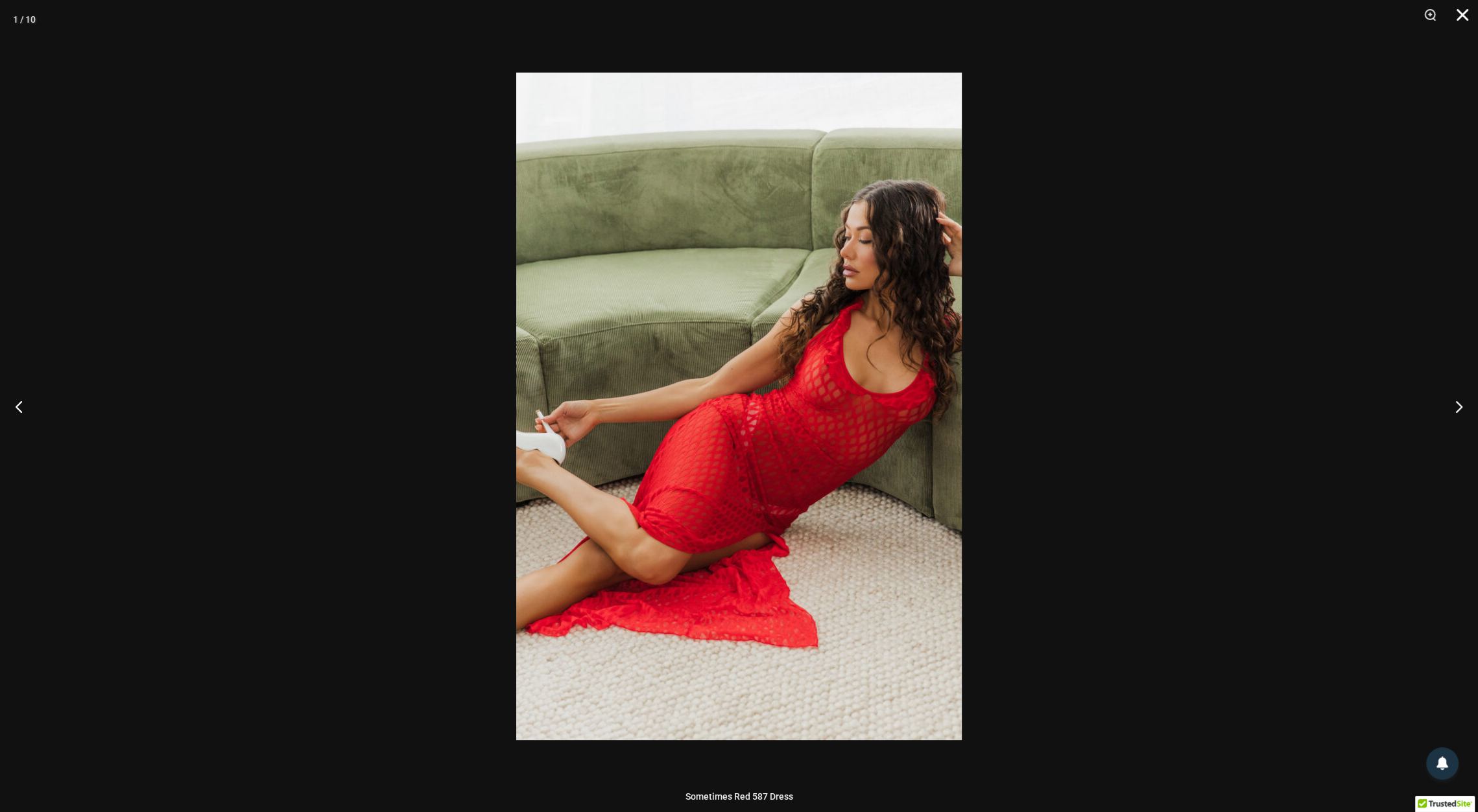
click at [1457, 10] on button "Close" at bounding box center [1458, 19] width 32 height 39
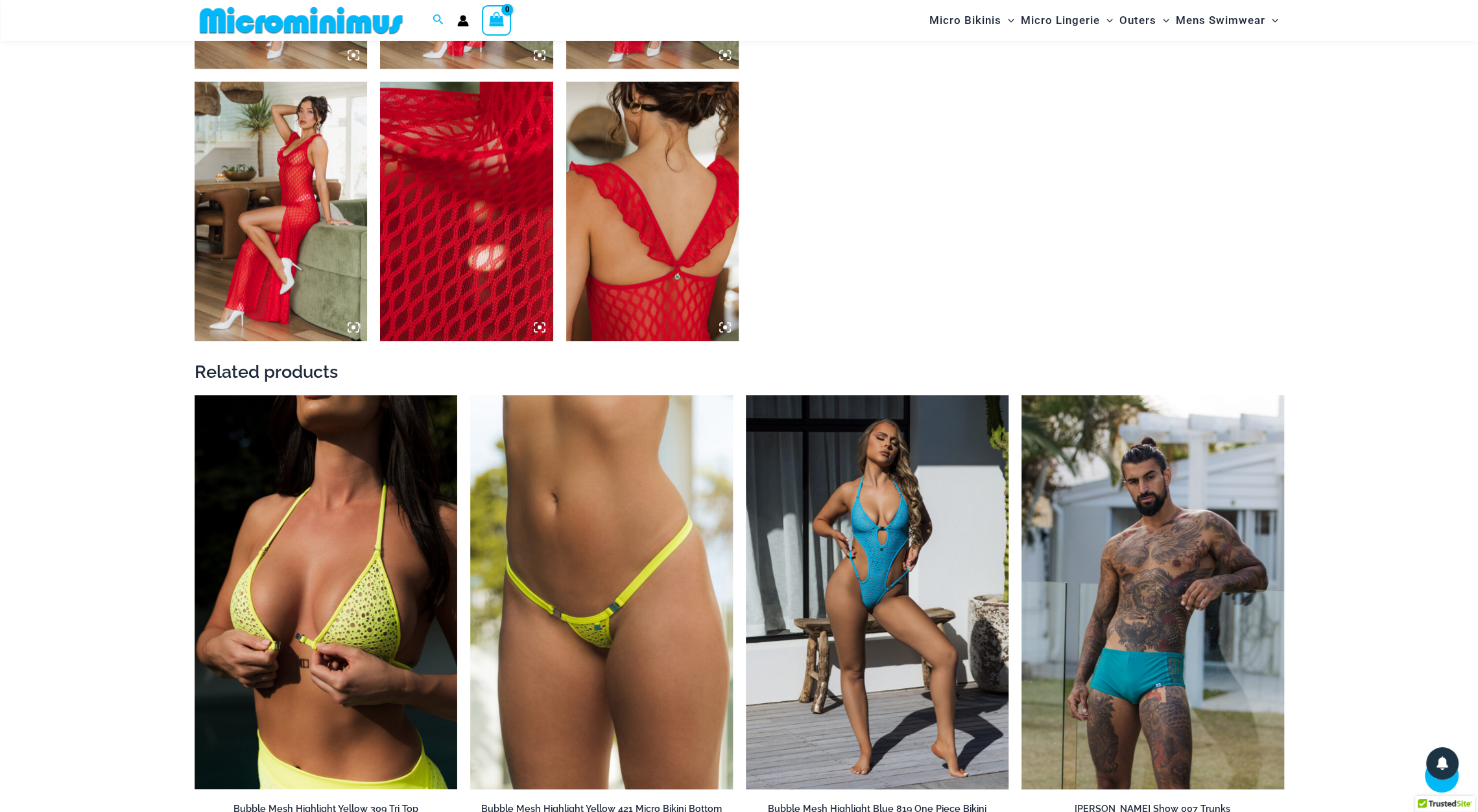
scroll to position [1525, 0]
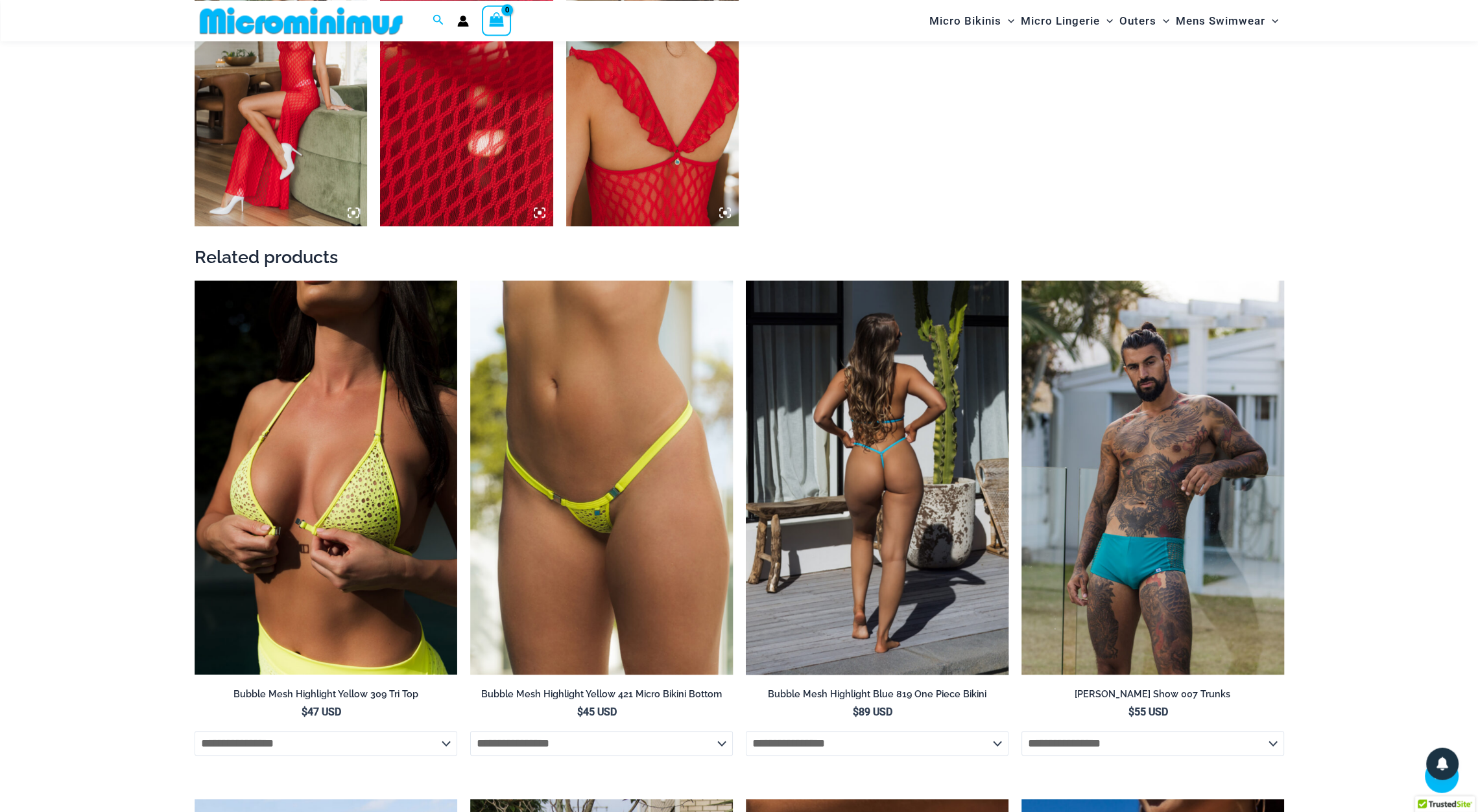
click at [902, 484] on img at bounding box center [877, 478] width 263 height 394
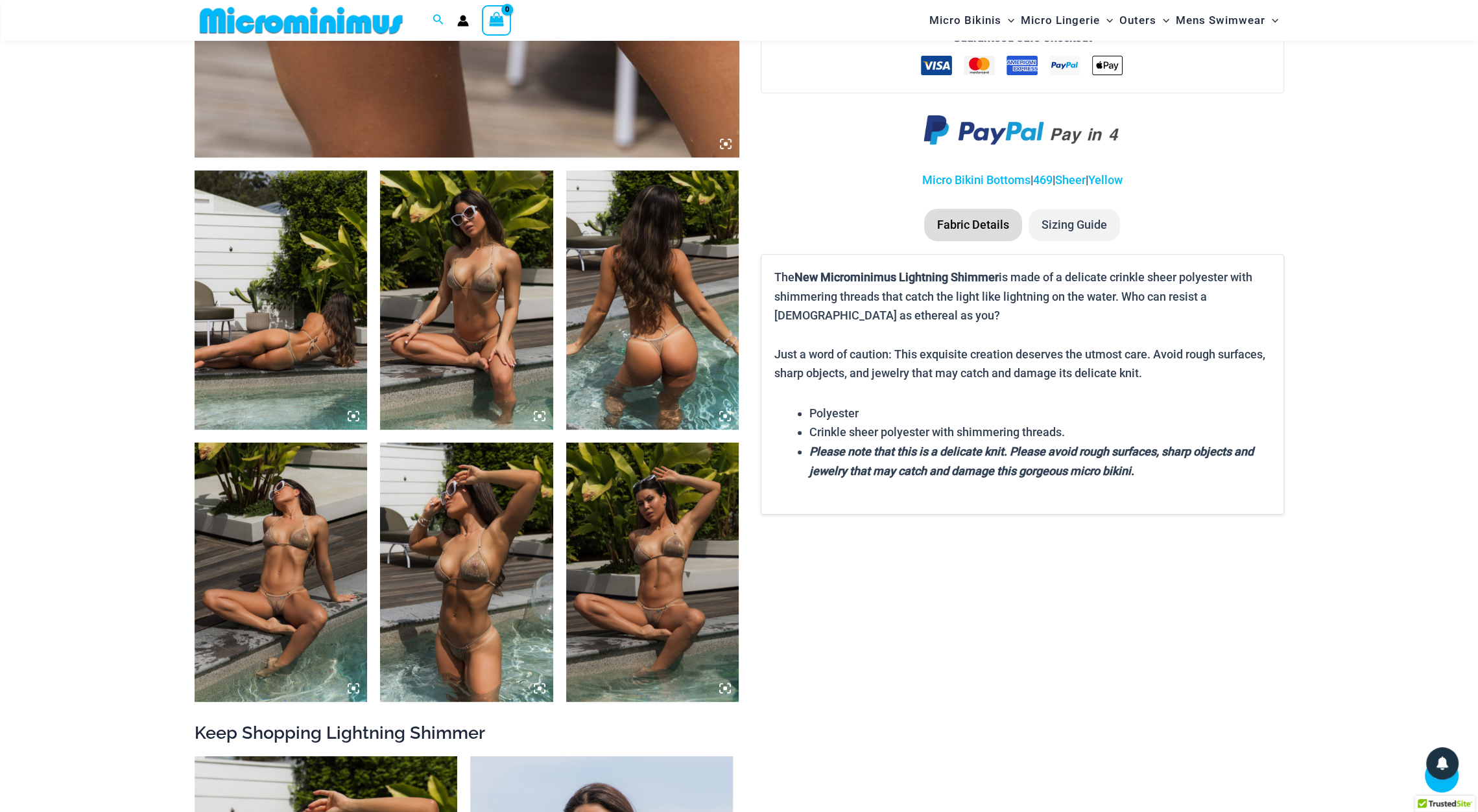
scroll to position [777, 0]
click at [322, 282] on img at bounding box center [281, 301] width 173 height 259
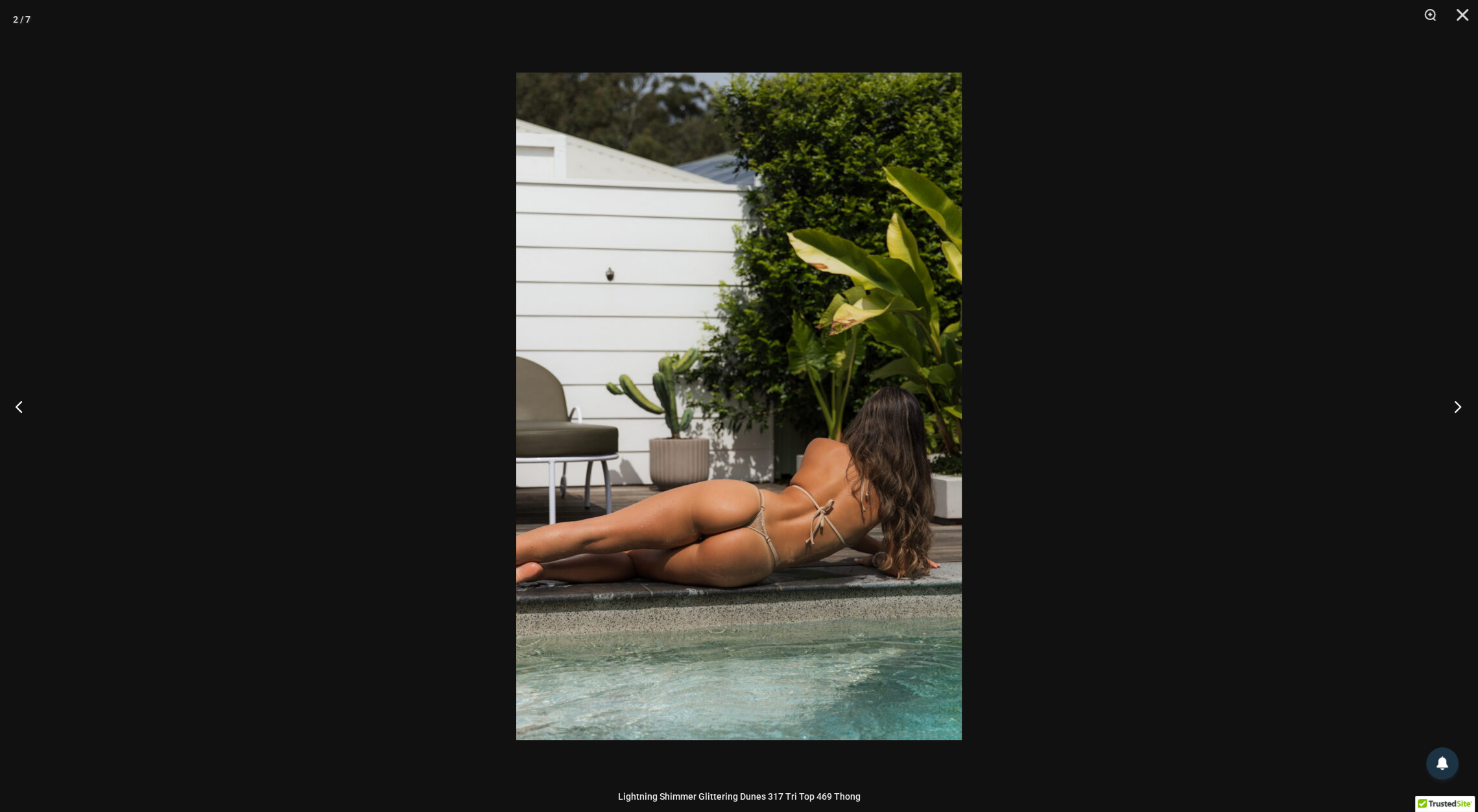
click at [1457, 411] on button "Next" at bounding box center [1453, 406] width 48 height 65
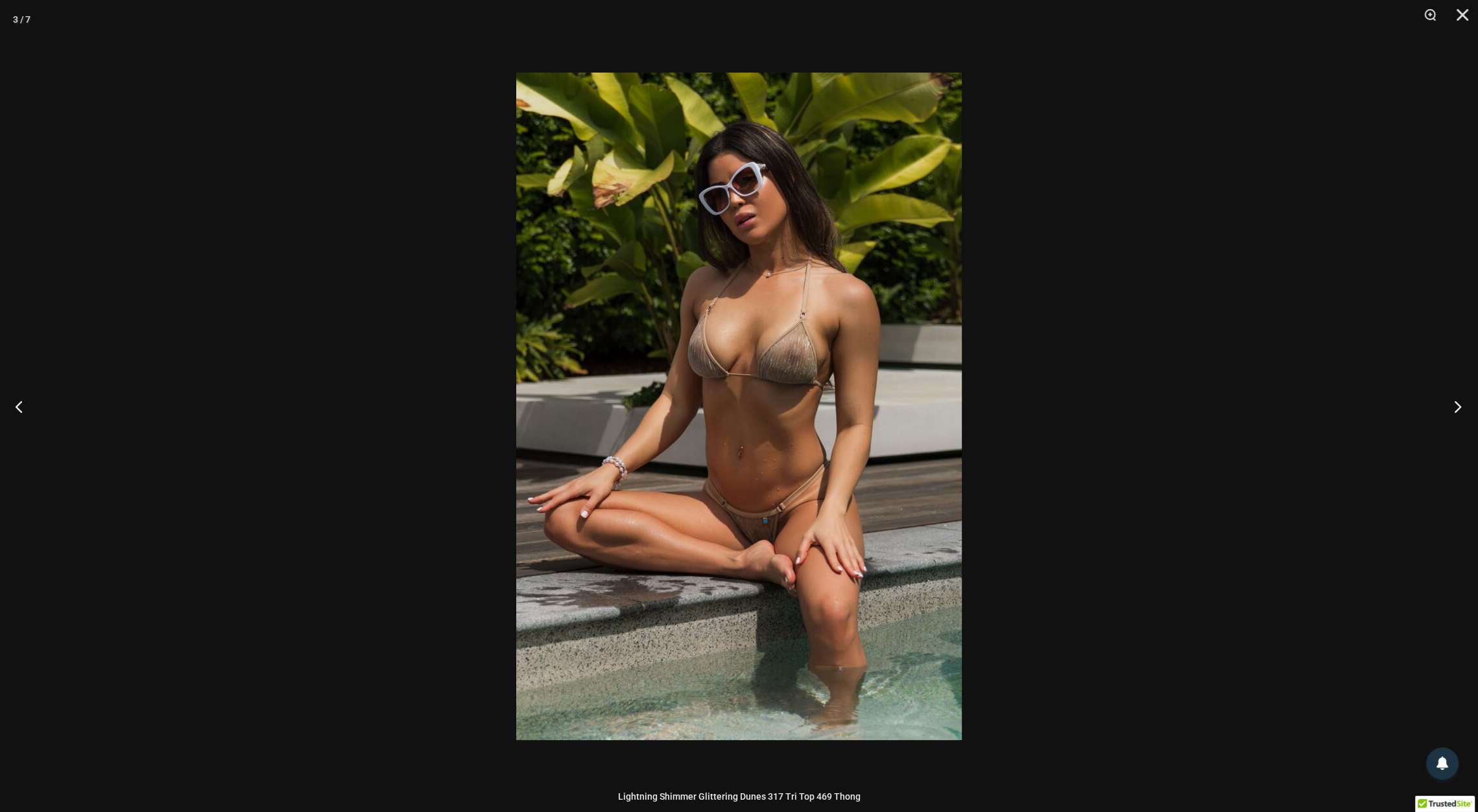
click at [1457, 411] on button "Next" at bounding box center [1453, 406] width 48 height 65
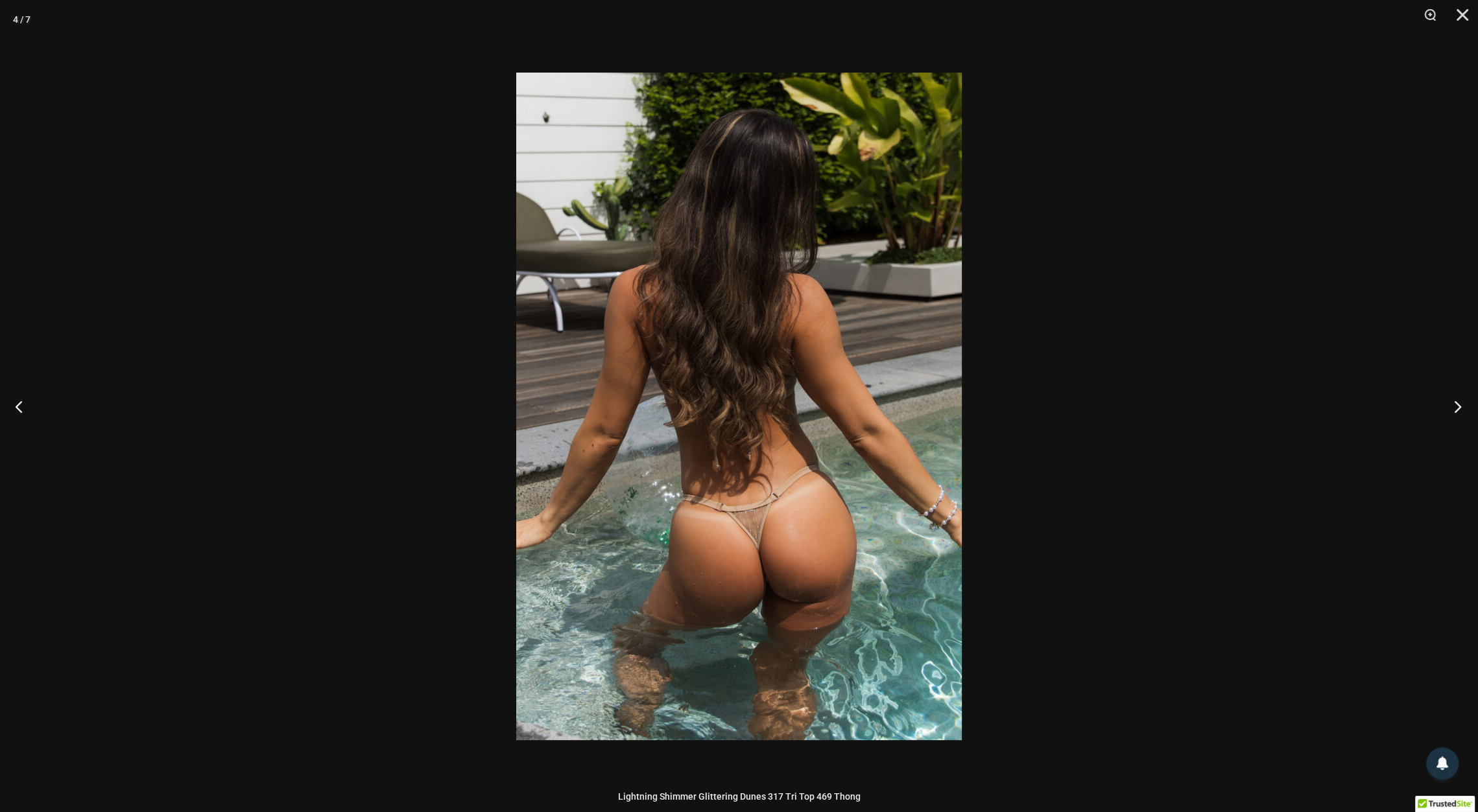
click at [1457, 411] on button "Next" at bounding box center [1453, 406] width 48 height 65
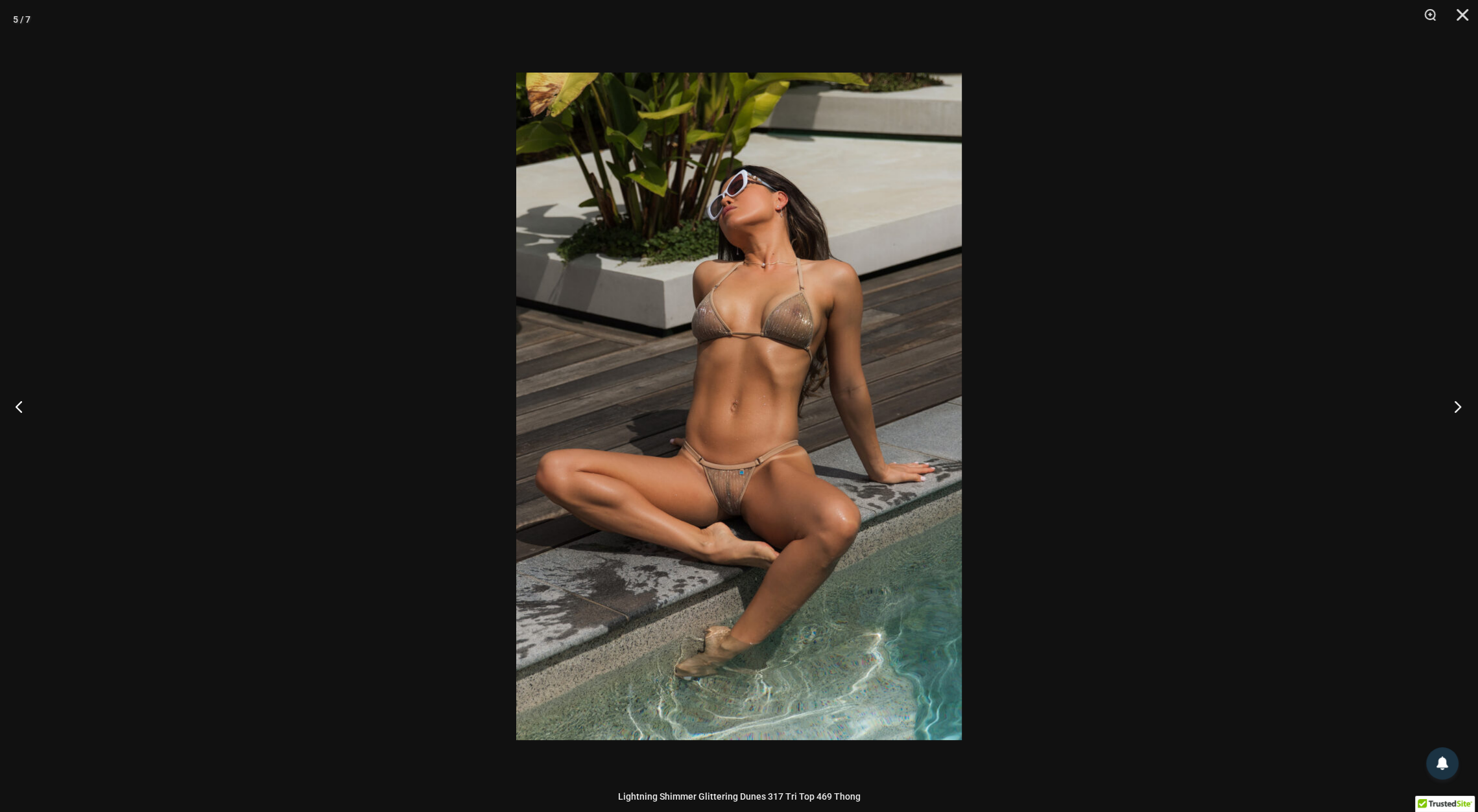
click at [1457, 411] on button "Next" at bounding box center [1453, 406] width 48 height 65
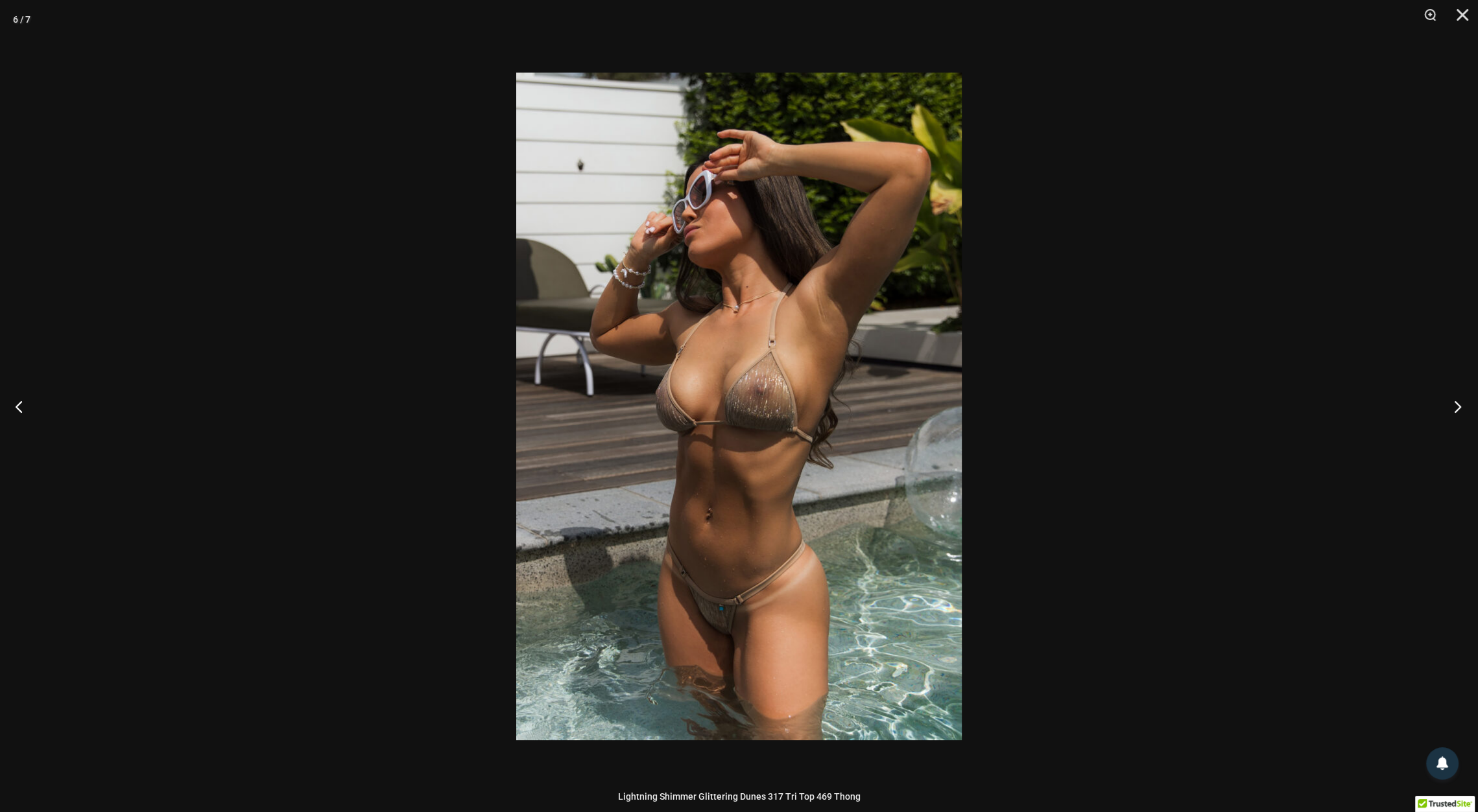
click at [1457, 411] on button "Next" at bounding box center [1453, 406] width 48 height 65
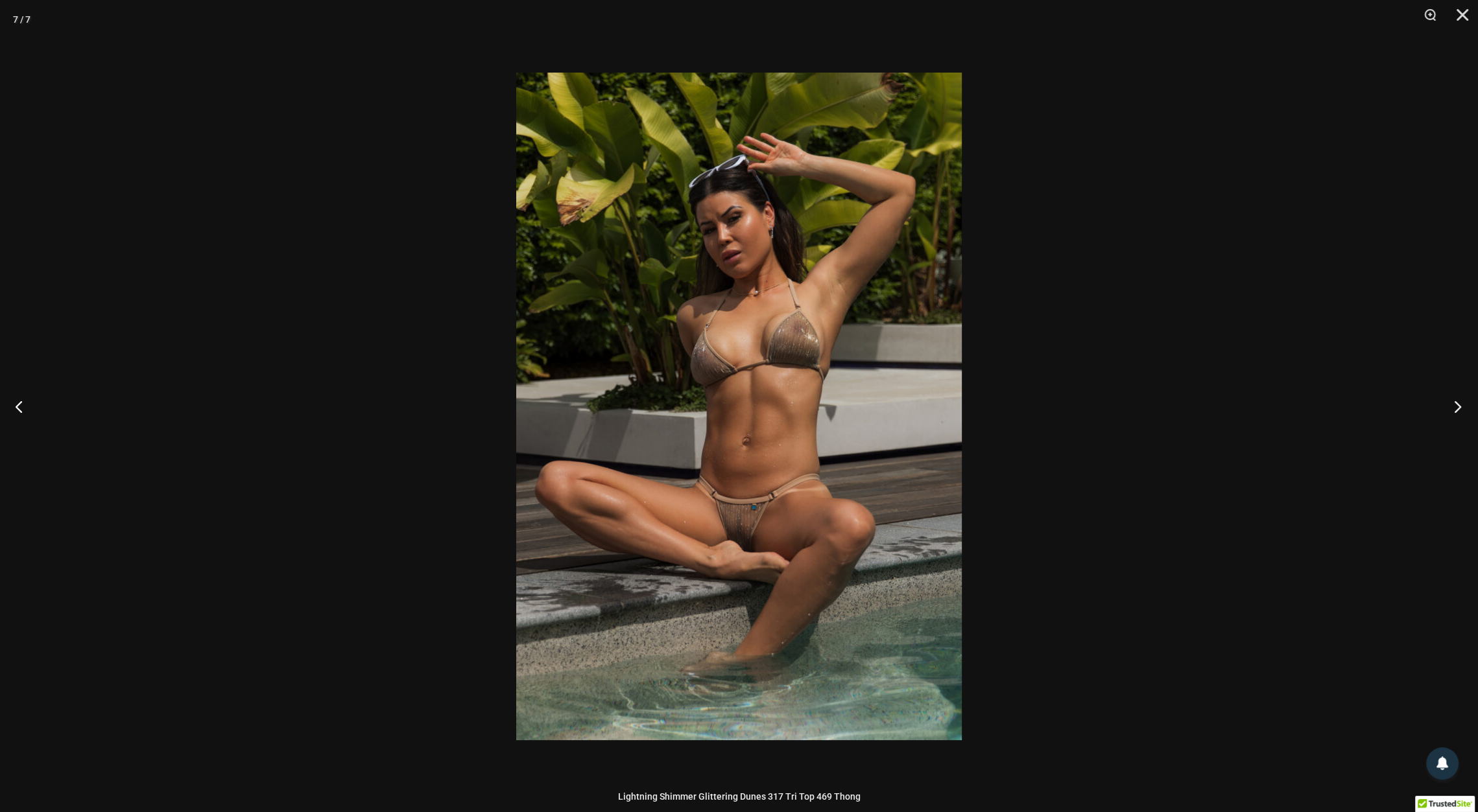
click at [1457, 411] on button "Next" at bounding box center [1453, 406] width 48 height 65
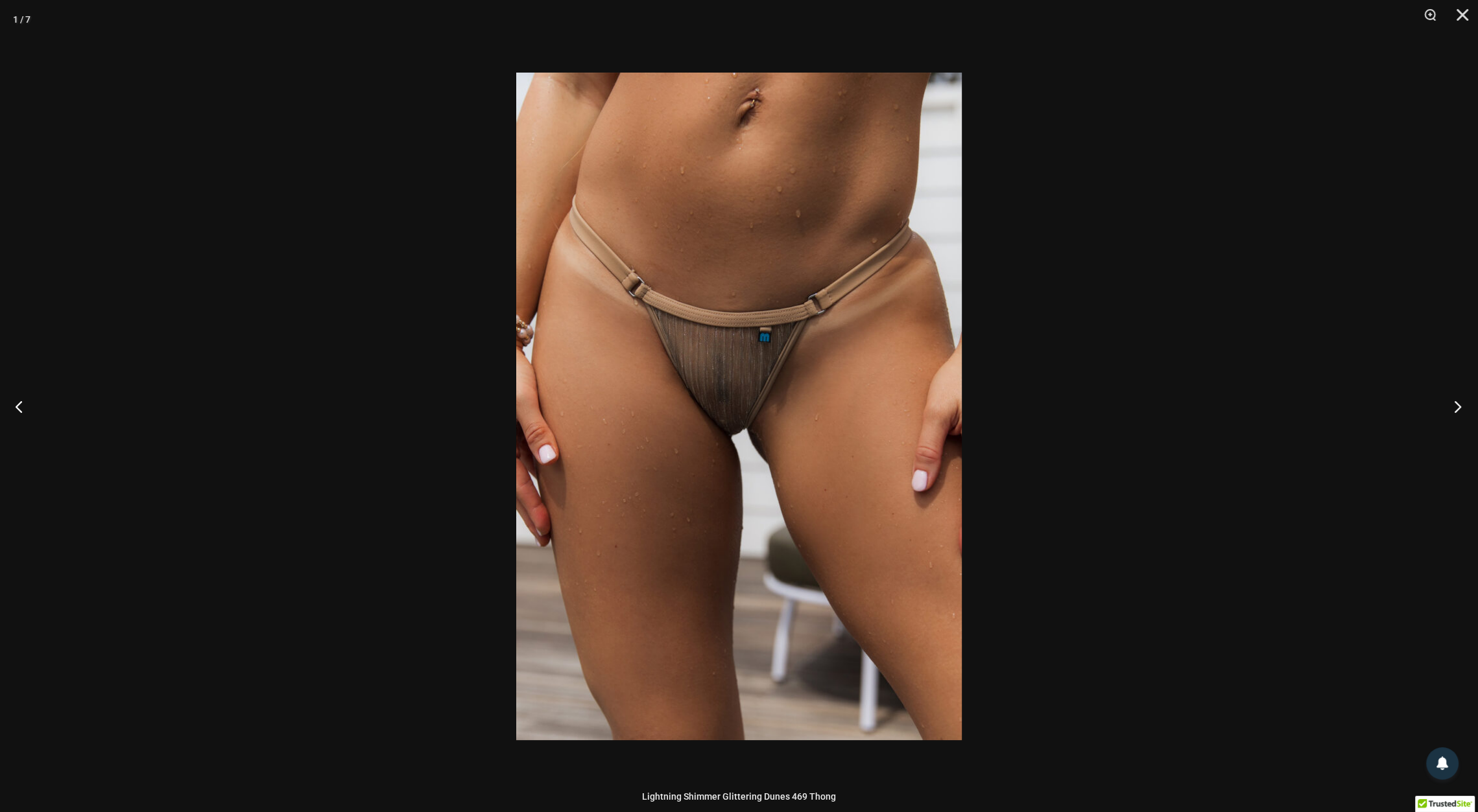
click at [1457, 411] on button "Next" at bounding box center [1453, 406] width 48 height 65
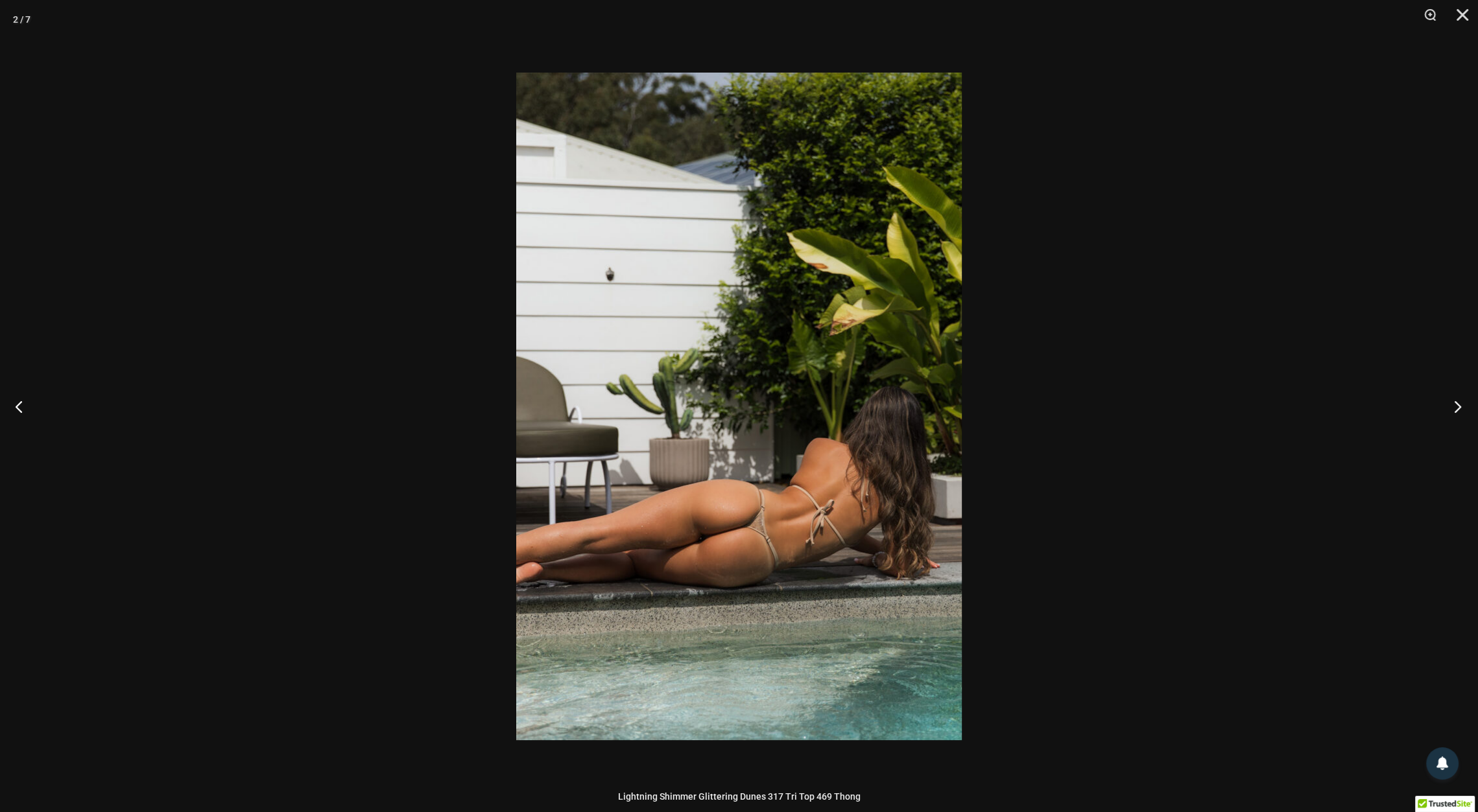
click at [1457, 411] on button "Next" at bounding box center [1453, 406] width 48 height 65
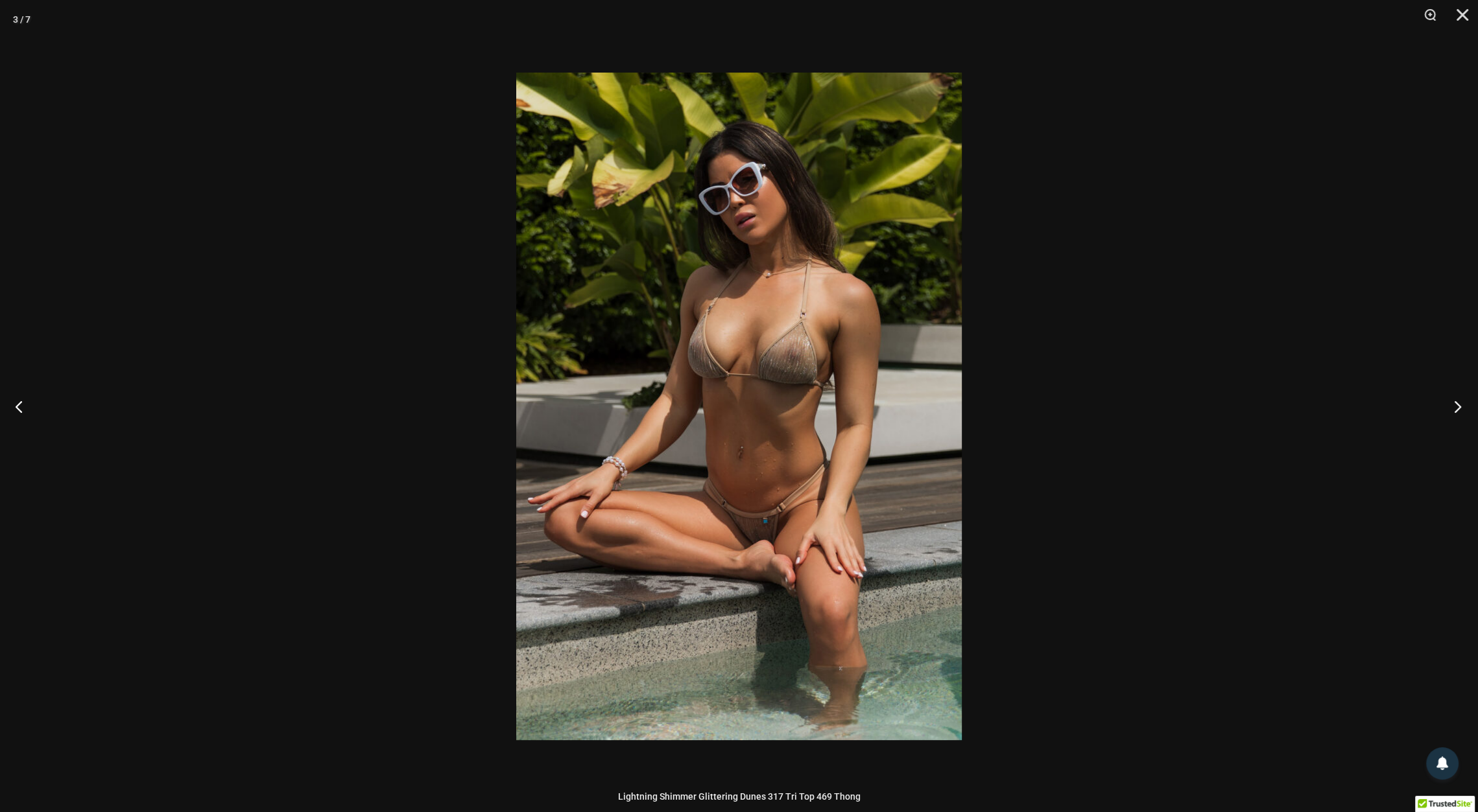
click at [1457, 411] on button "Next" at bounding box center [1453, 406] width 48 height 65
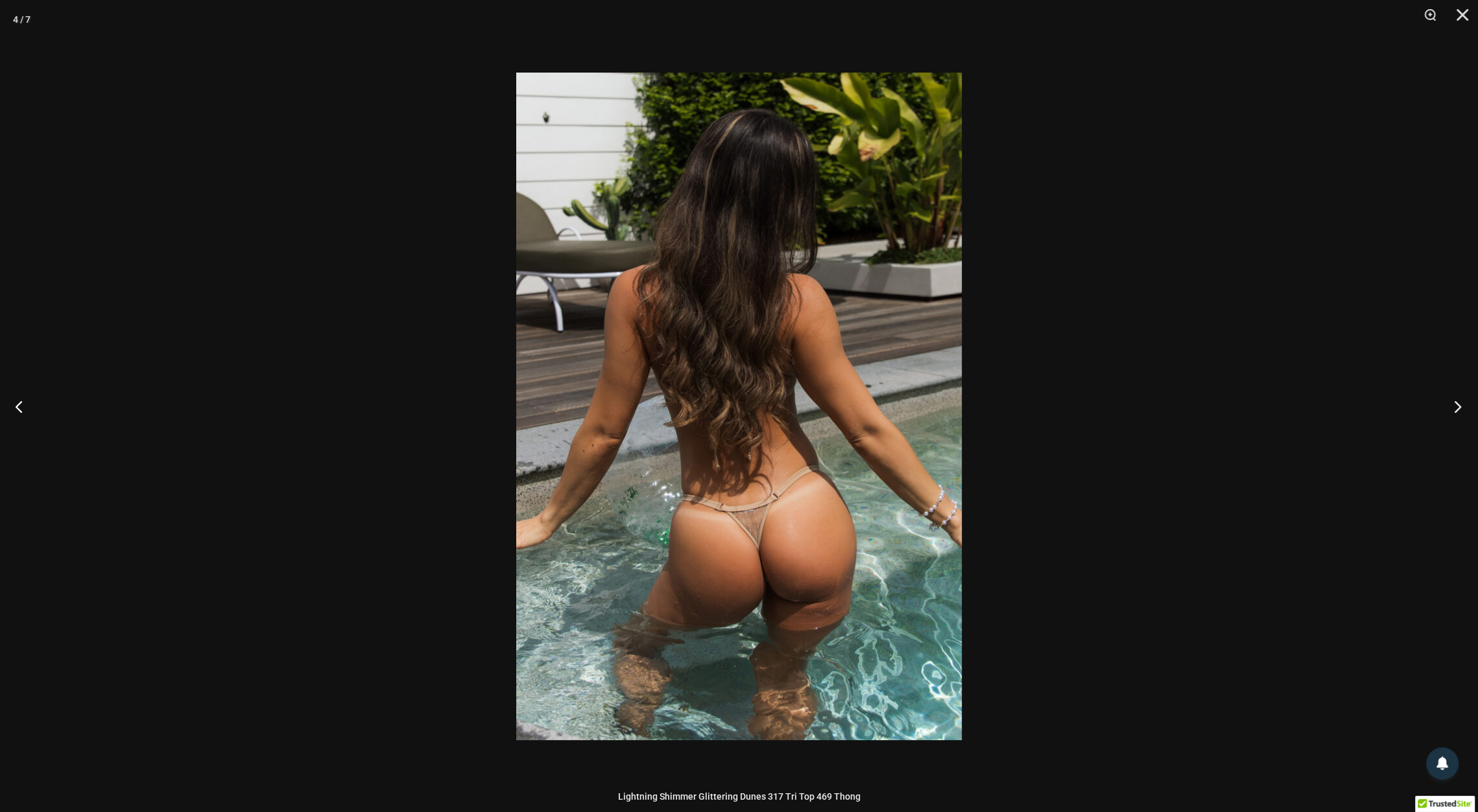
click at [1457, 411] on button "Next" at bounding box center [1453, 406] width 48 height 65
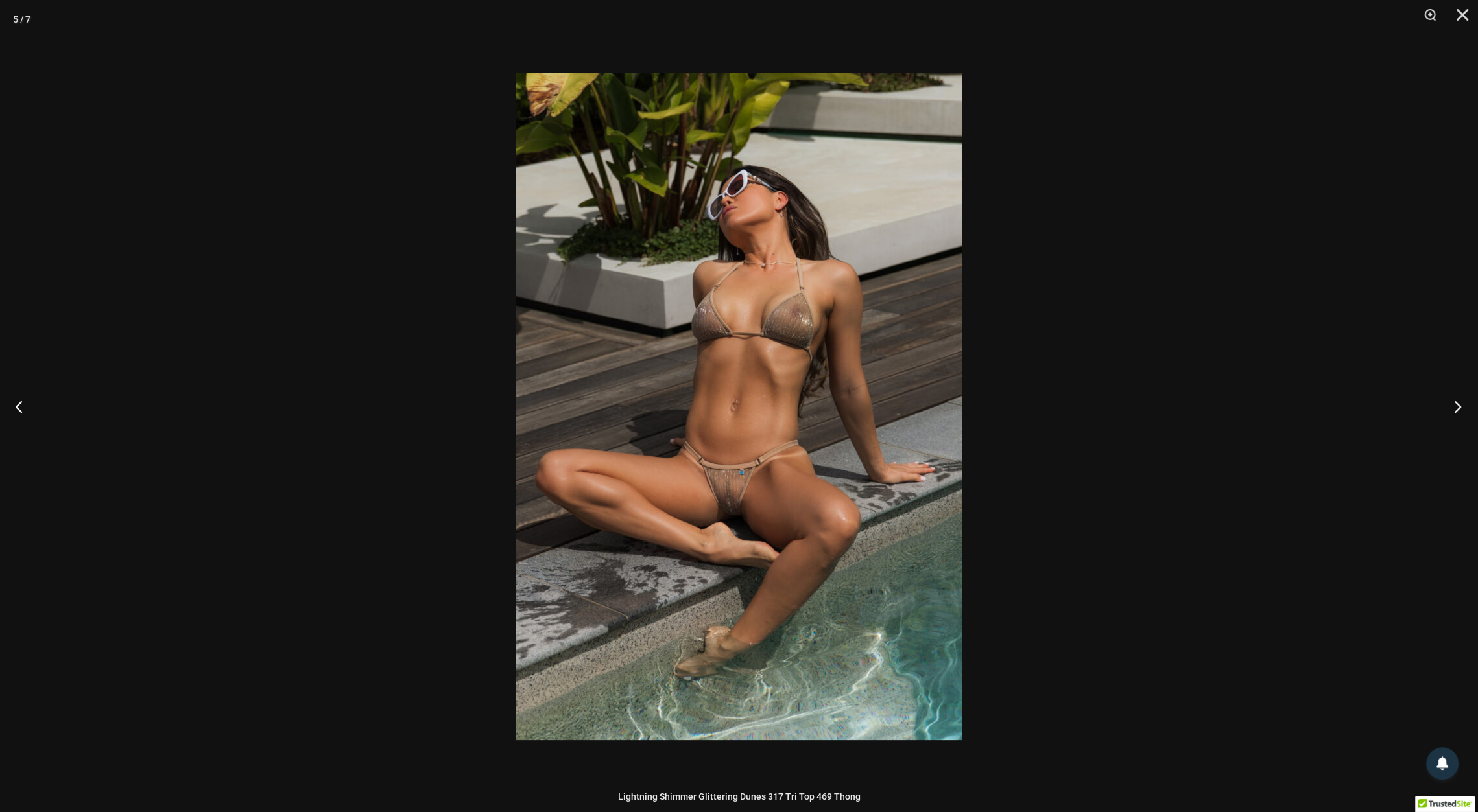
click at [1457, 411] on button "Next" at bounding box center [1453, 406] width 48 height 65
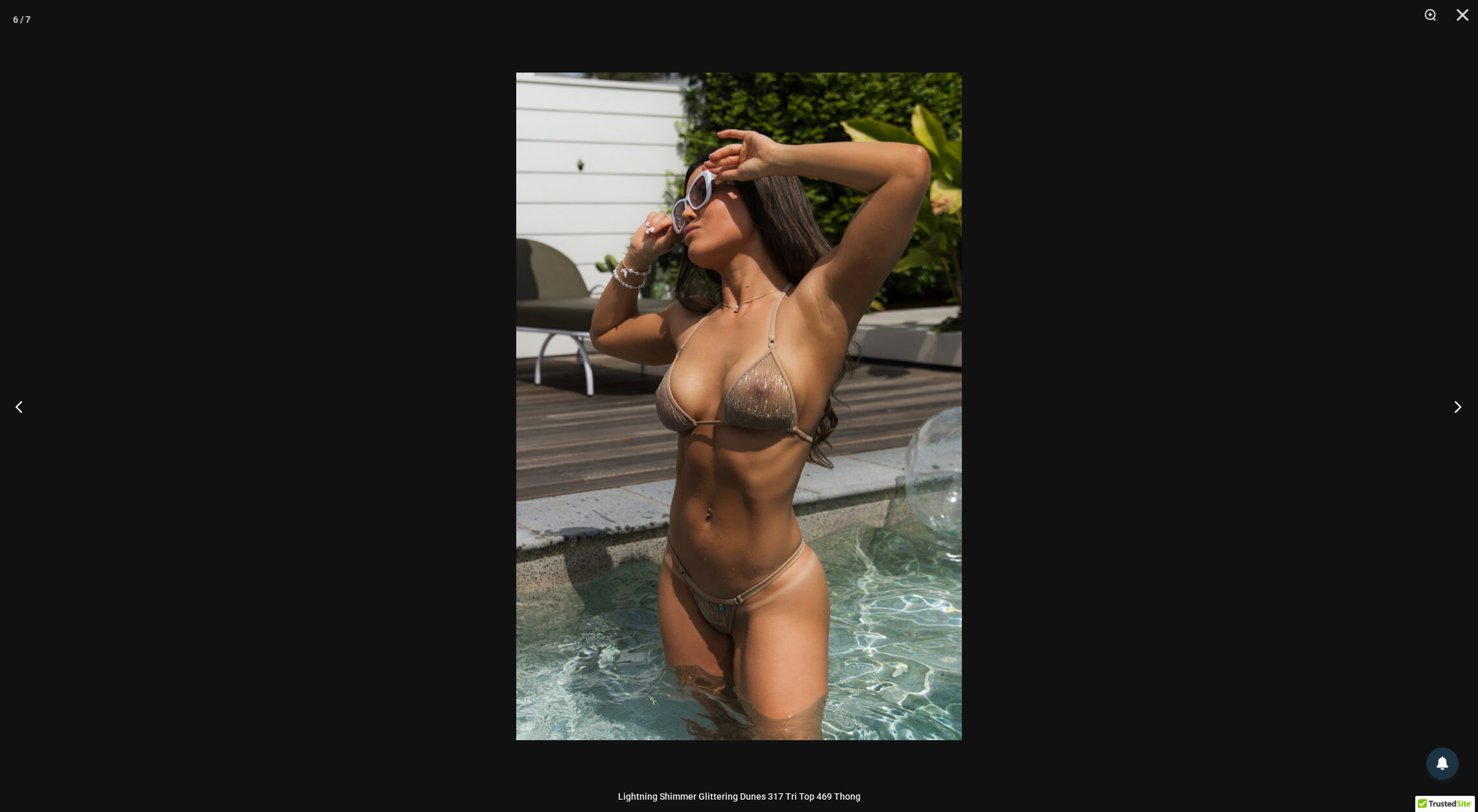
click at [1457, 411] on button "Next" at bounding box center [1453, 406] width 48 height 65
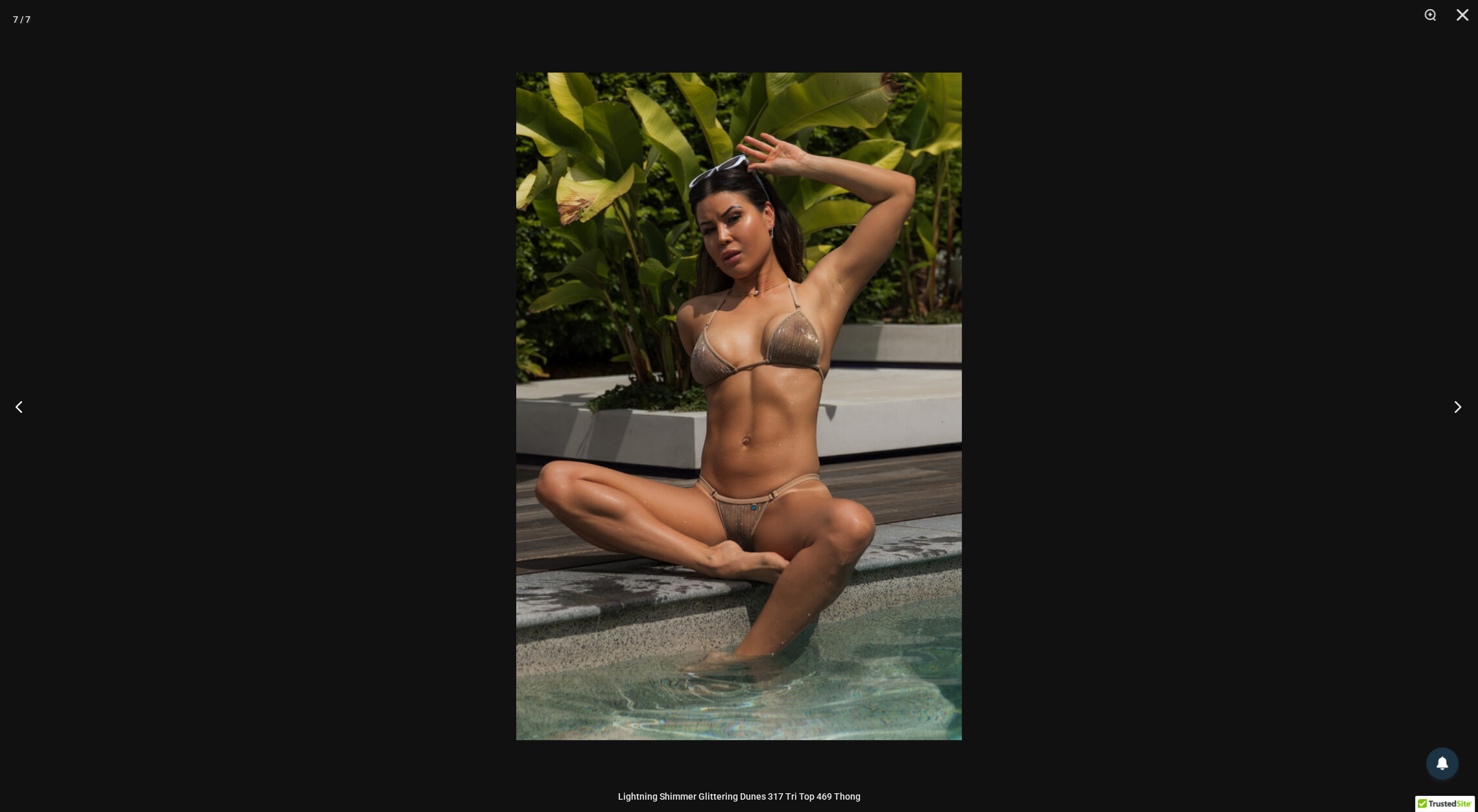
click at [1457, 411] on button "Next" at bounding box center [1453, 406] width 48 height 65
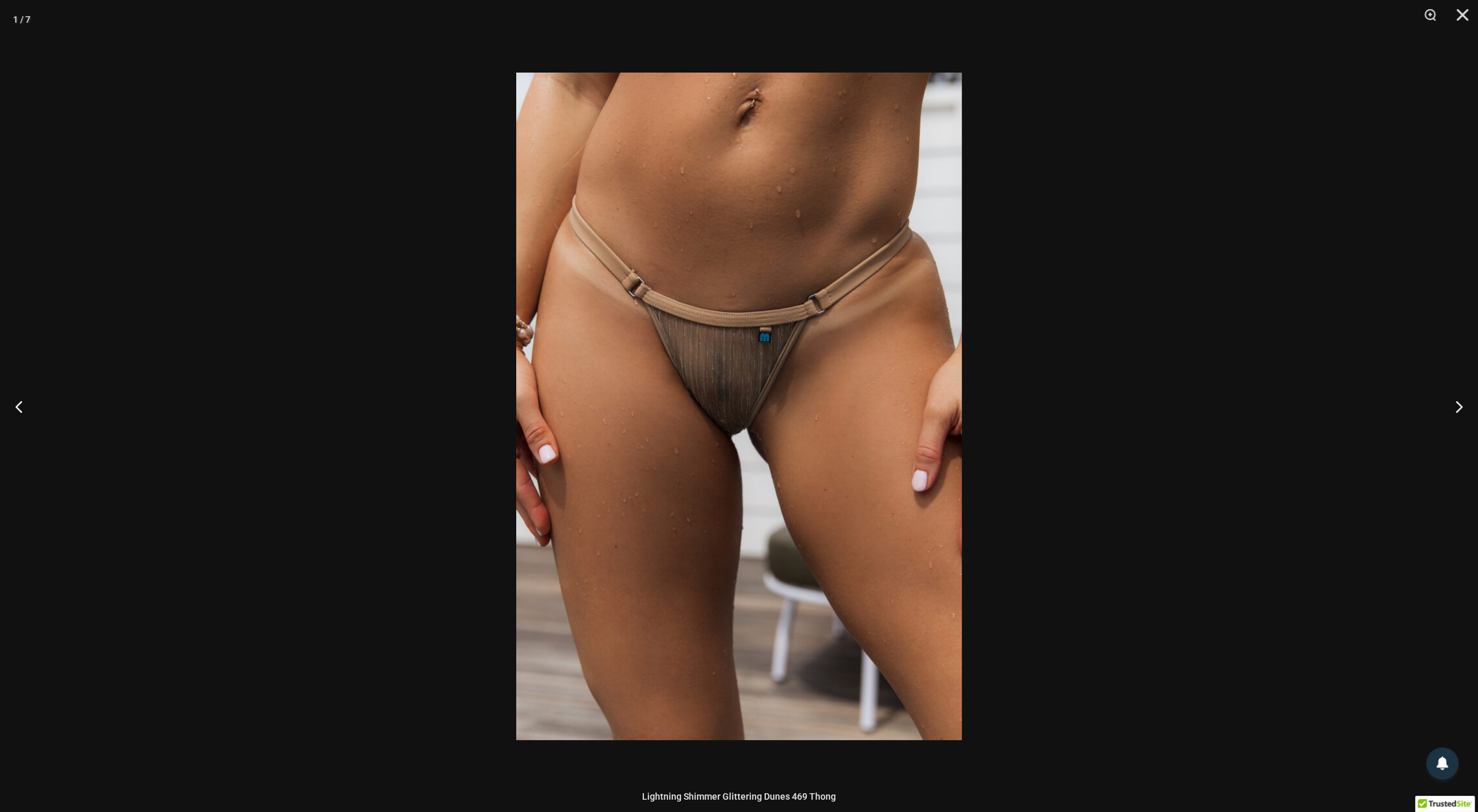
click at [794, 343] on img at bounding box center [739, 406] width 446 height 667
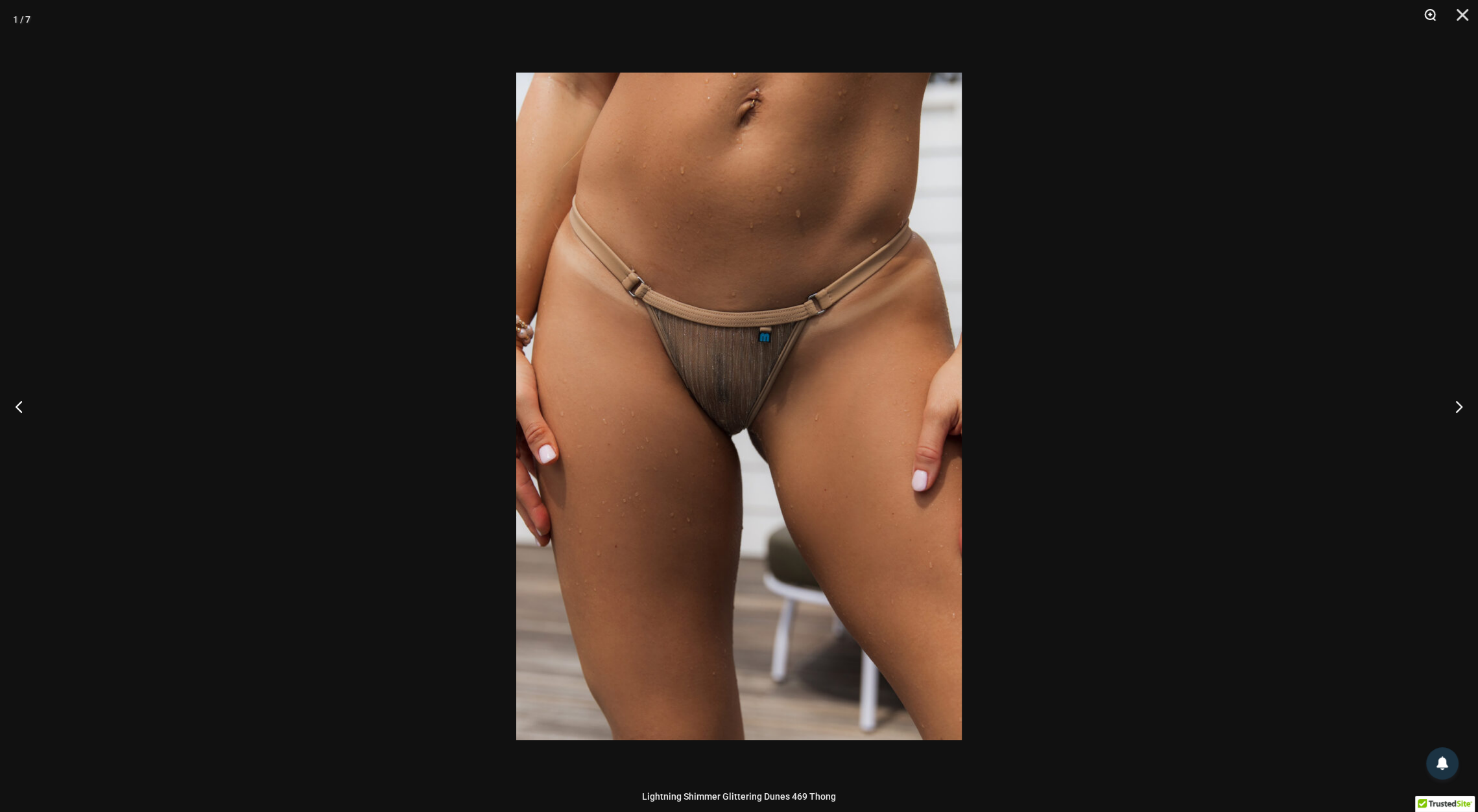
click at [1430, 12] on button "Zoom" at bounding box center [1425, 19] width 32 height 39
click at [1432, 23] on button "Zoom" at bounding box center [1425, 19] width 32 height 39
